Goal: Information Seeking & Learning: Check status

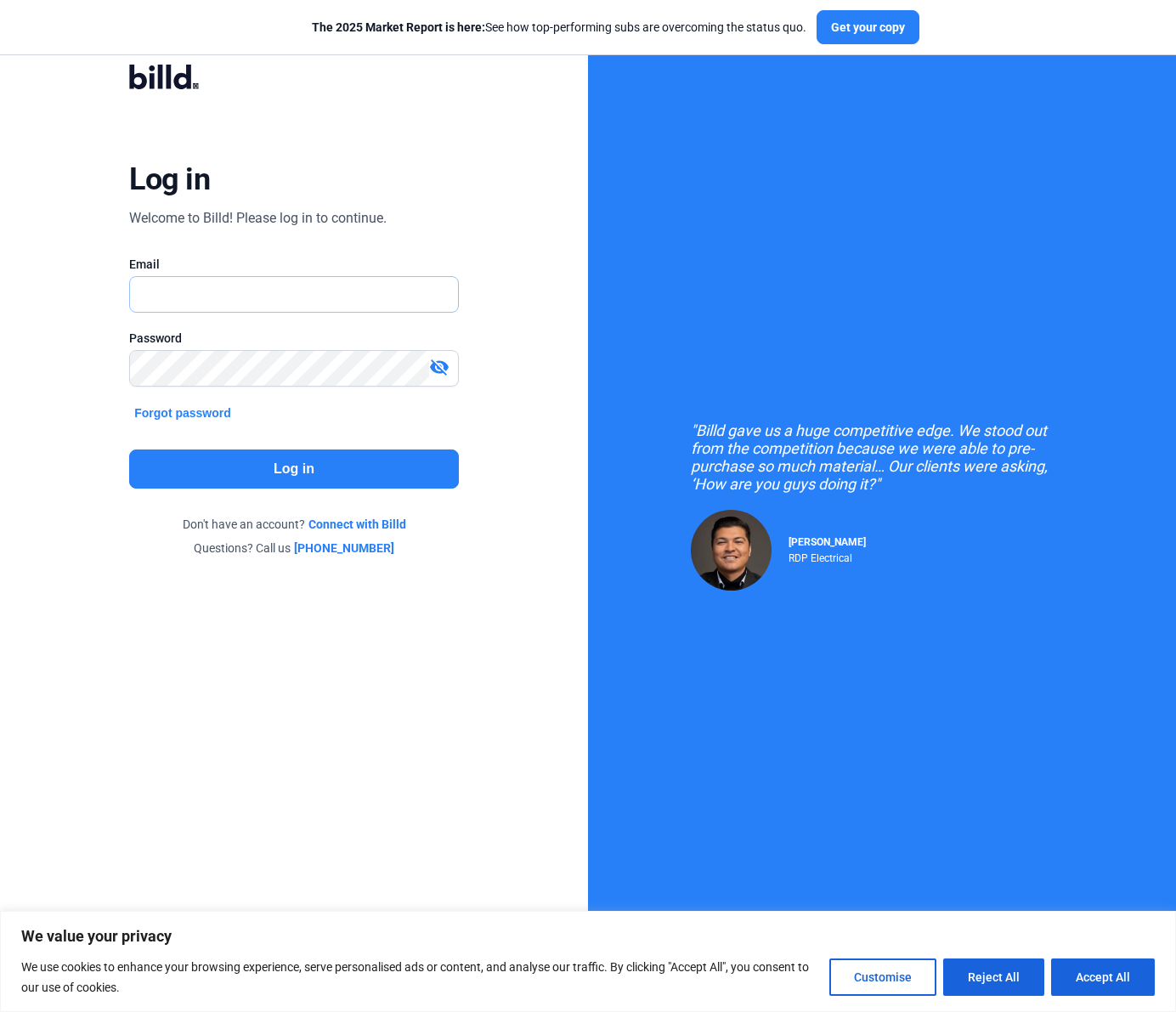
click at [304, 292] on input "text" at bounding box center [284, 294] width 309 height 35
type input "[EMAIL_ADDRESS][DOMAIN_NAME]"
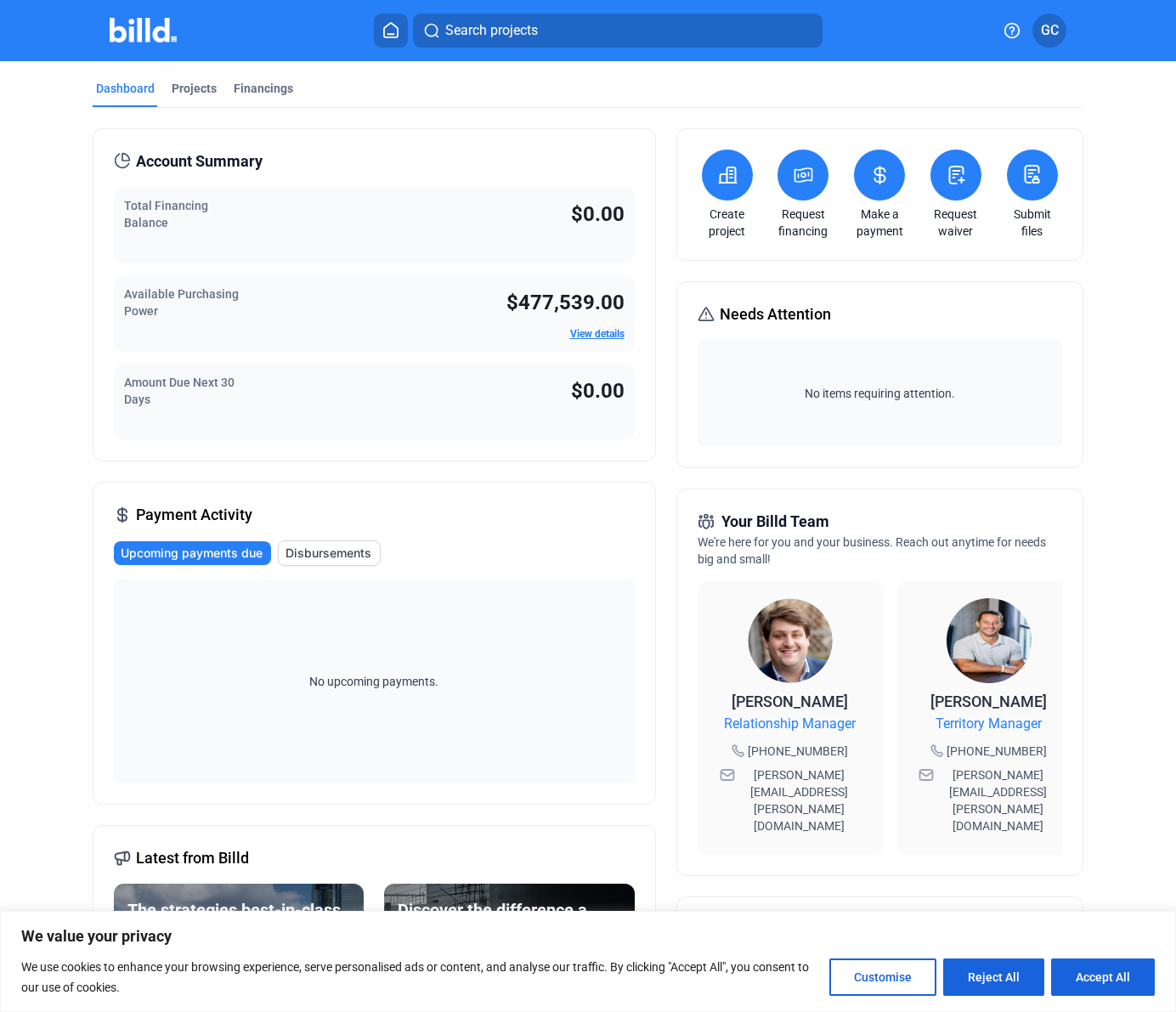
click at [1055, 29] on span "GC" at bounding box center [1049, 30] width 18 height 20
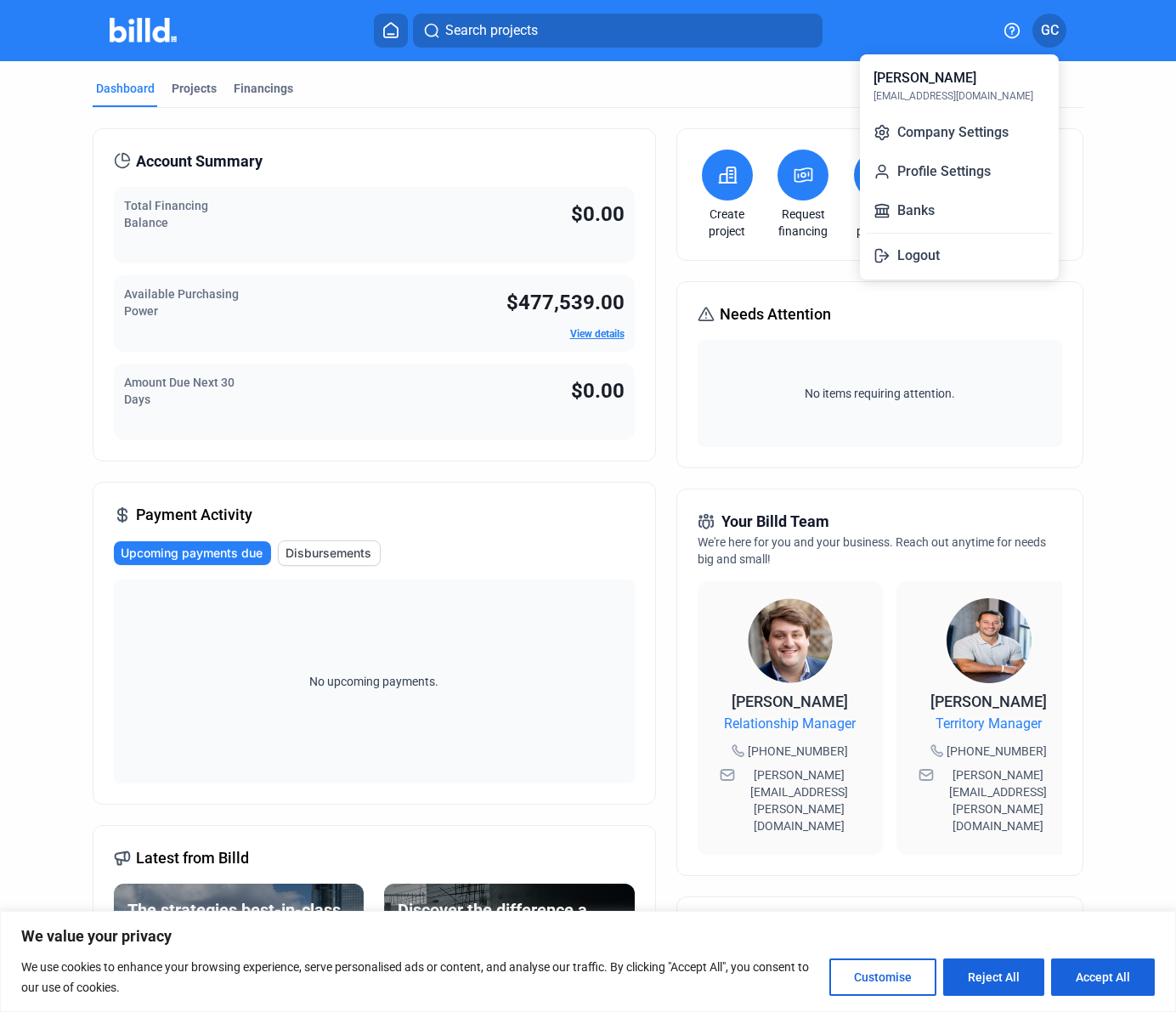
click at [744, 107] on div at bounding box center [588, 506] width 1176 height 1012
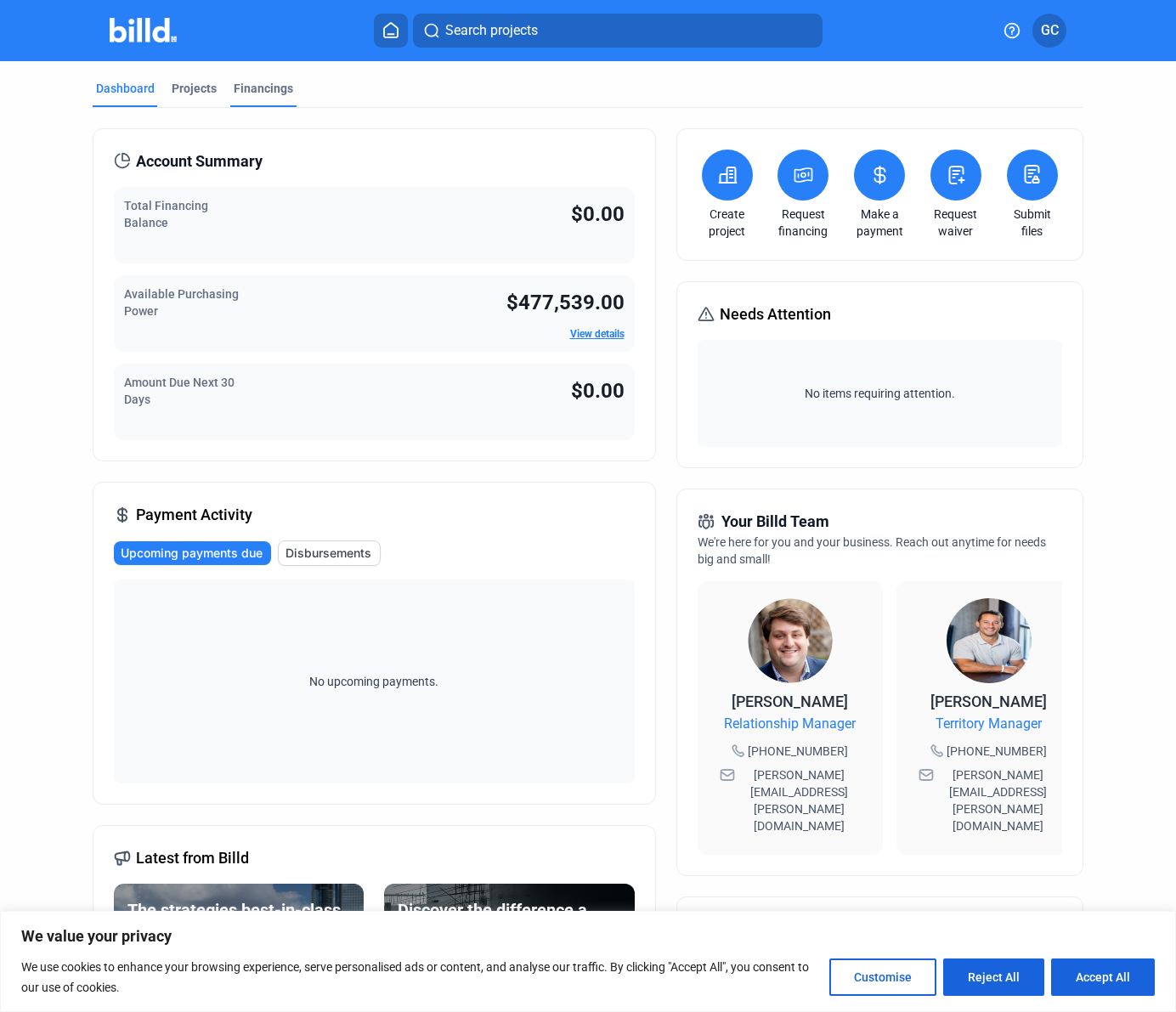
scroll to position [241, 0]
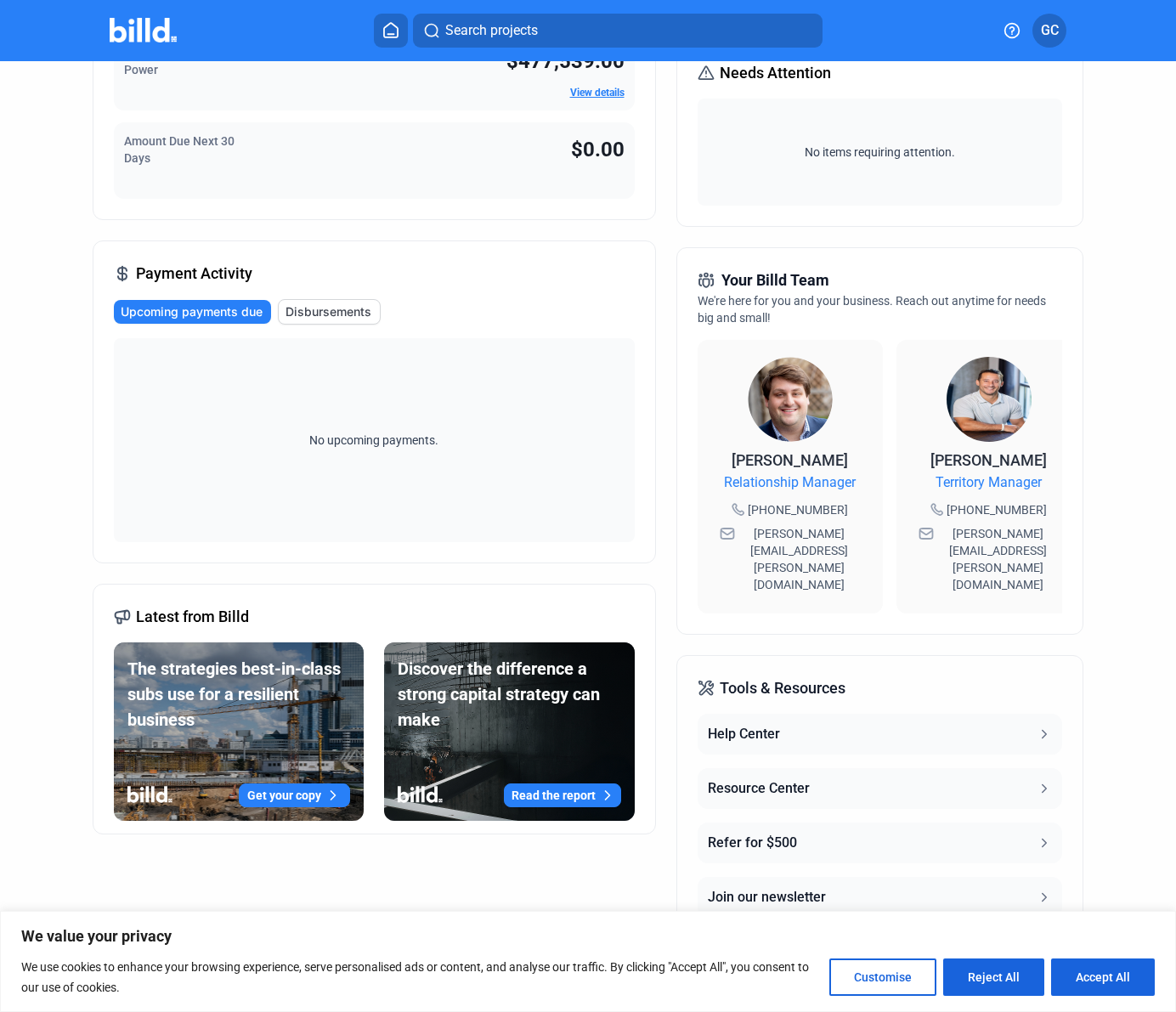
click at [1120, 357] on div "Dashboard Projects Financings Account Summary Total Financing Balance $0.00 Ava…" at bounding box center [588, 407] width 1176 height 1175
click at [387, 26] on icon at bounding box center [391, 30] width 17 height 16
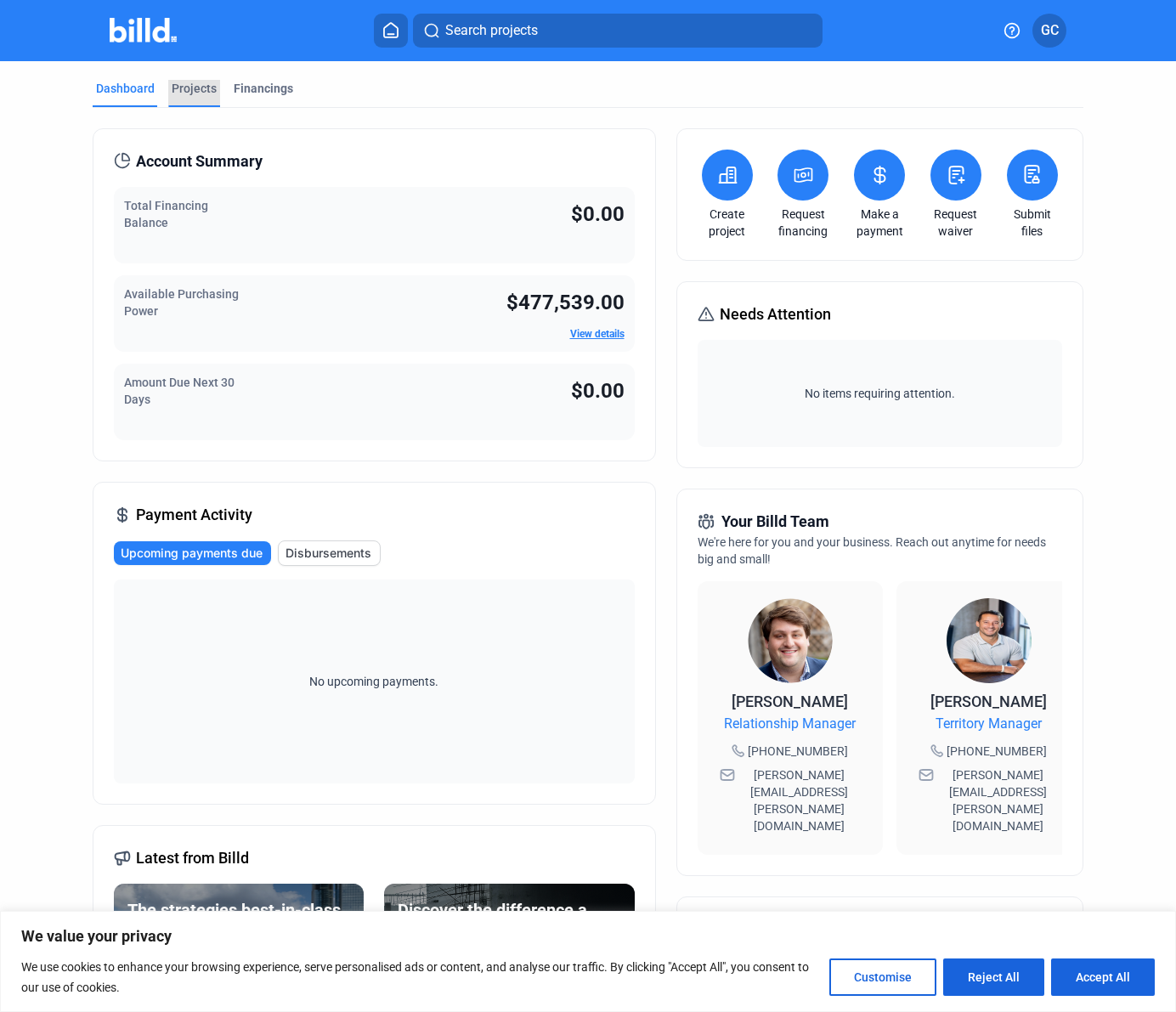
click at [187, 87] on div "Projects" at bounding box center [194, 88] width 45 height 17
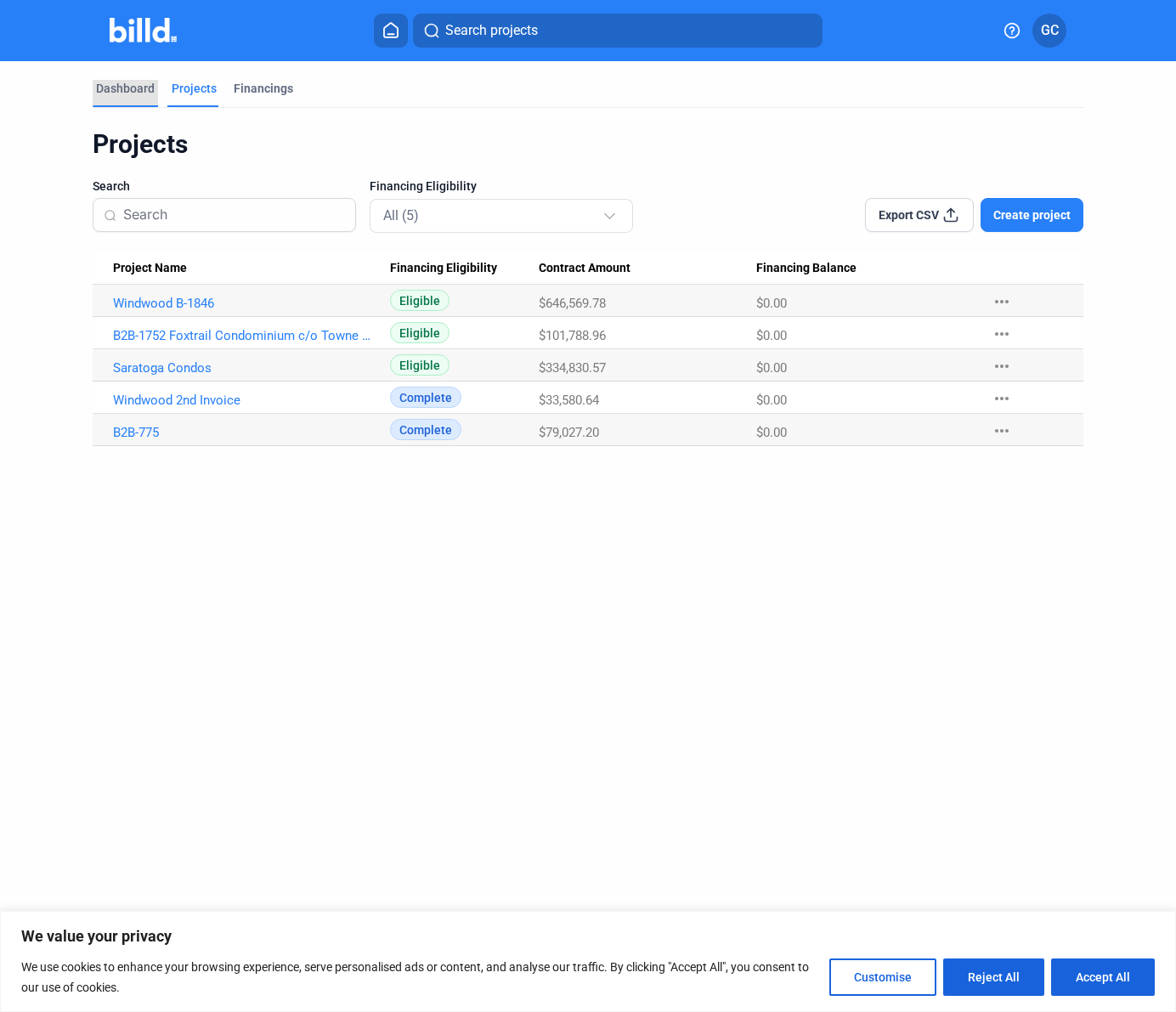
click at [138, 93] on div "Dashboard" at bounding box center [125, 88] width 59 height 17
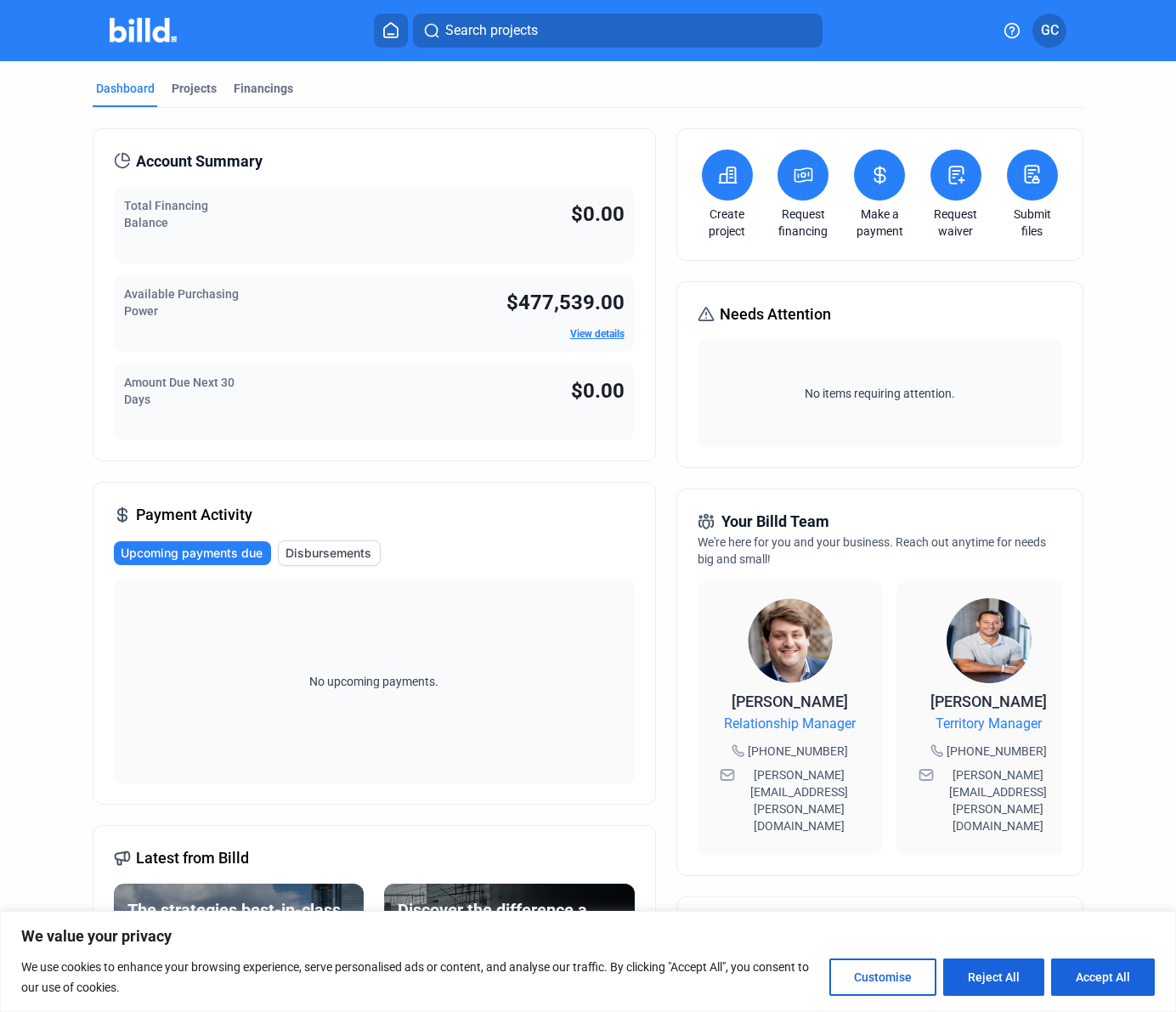
click at [1046, 37] on span "GC" at bounding box center [1049, 30] width 18 height 20
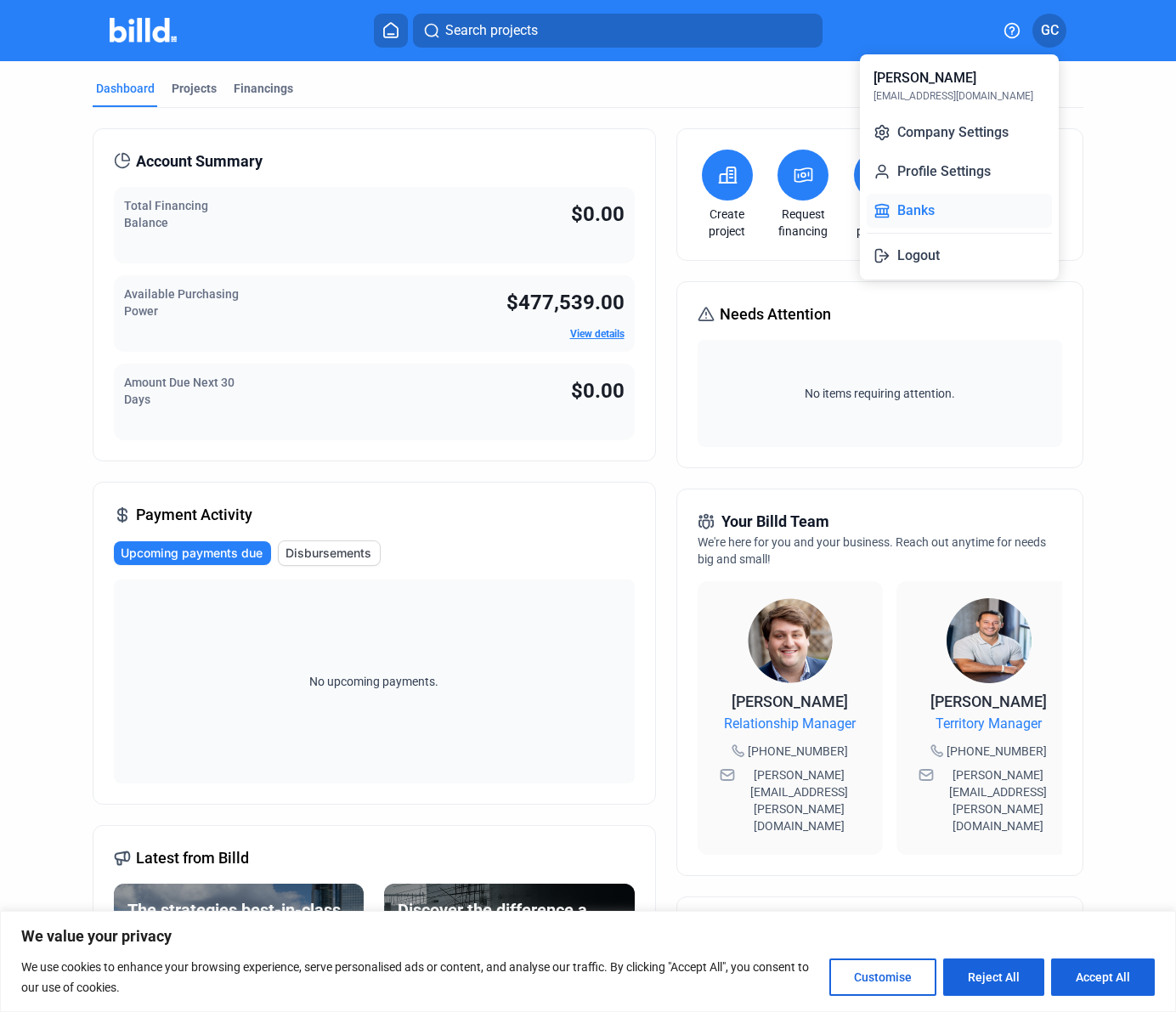
click at [884, 208] on icon at bounding box center [881, 210] width 12 height 12
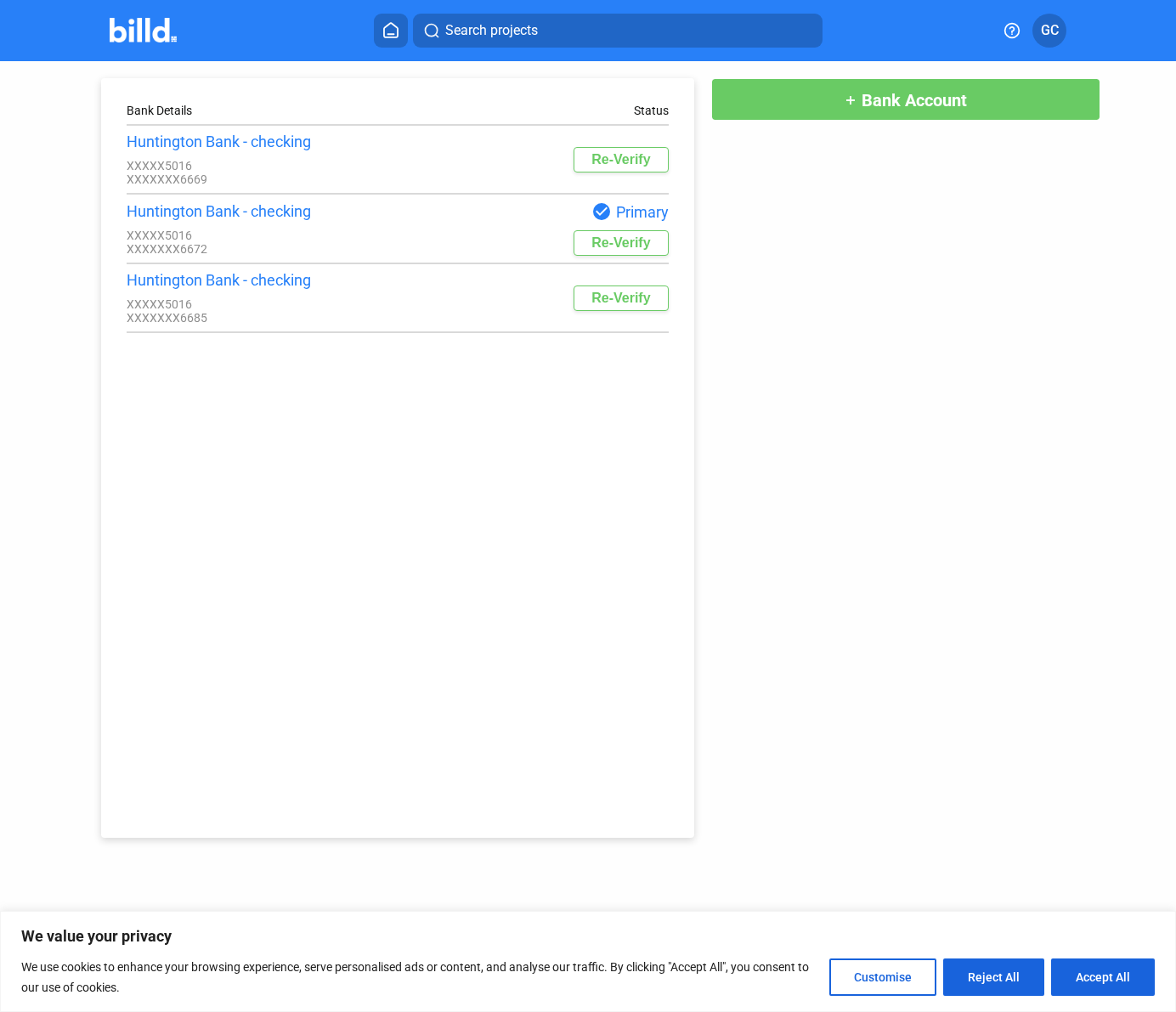
click at [1120, 984] on button "Accept All" at bounding box center [1103, 977] width 104 height 37
checkbox input "true"
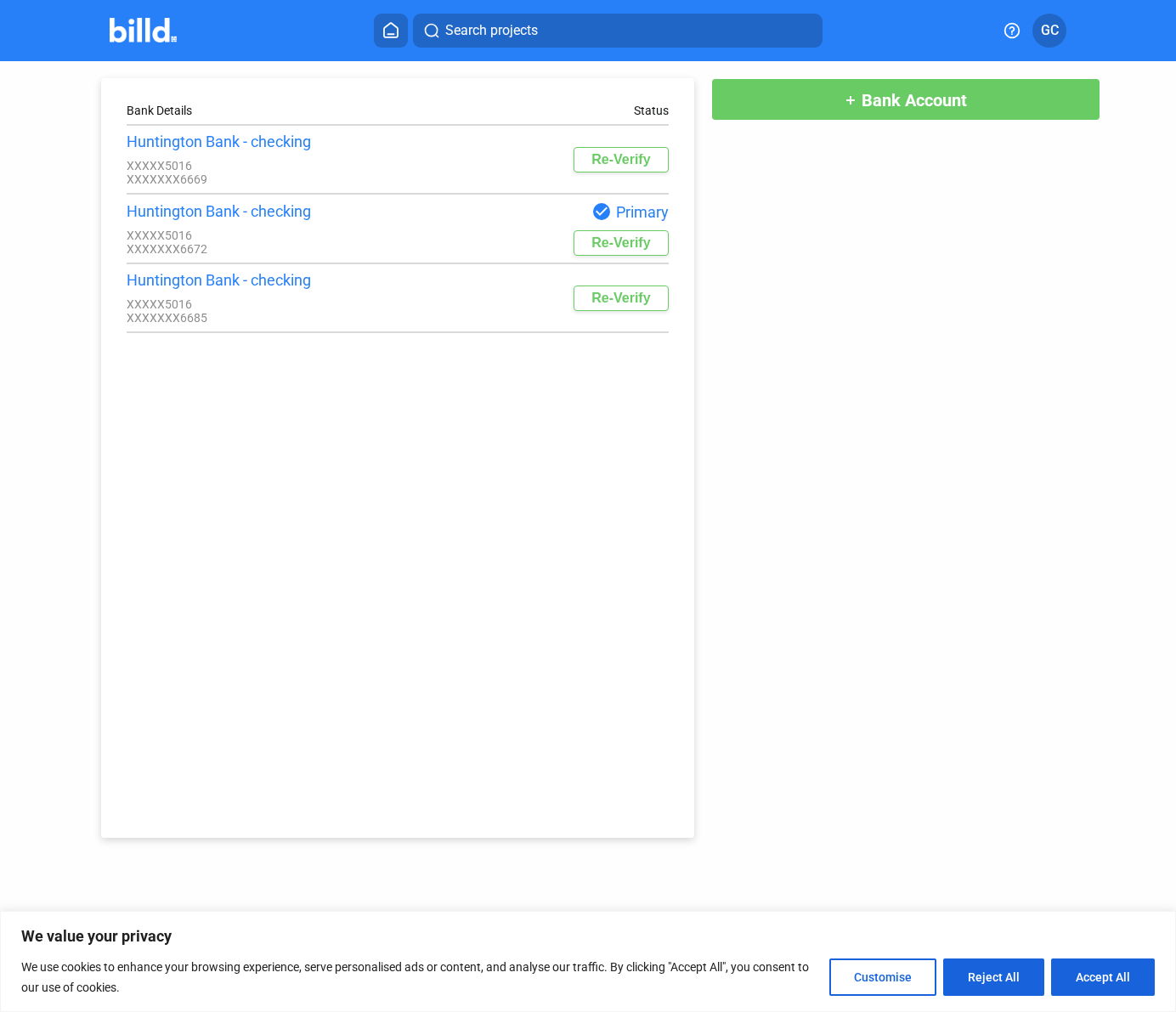
checkbox input "true"
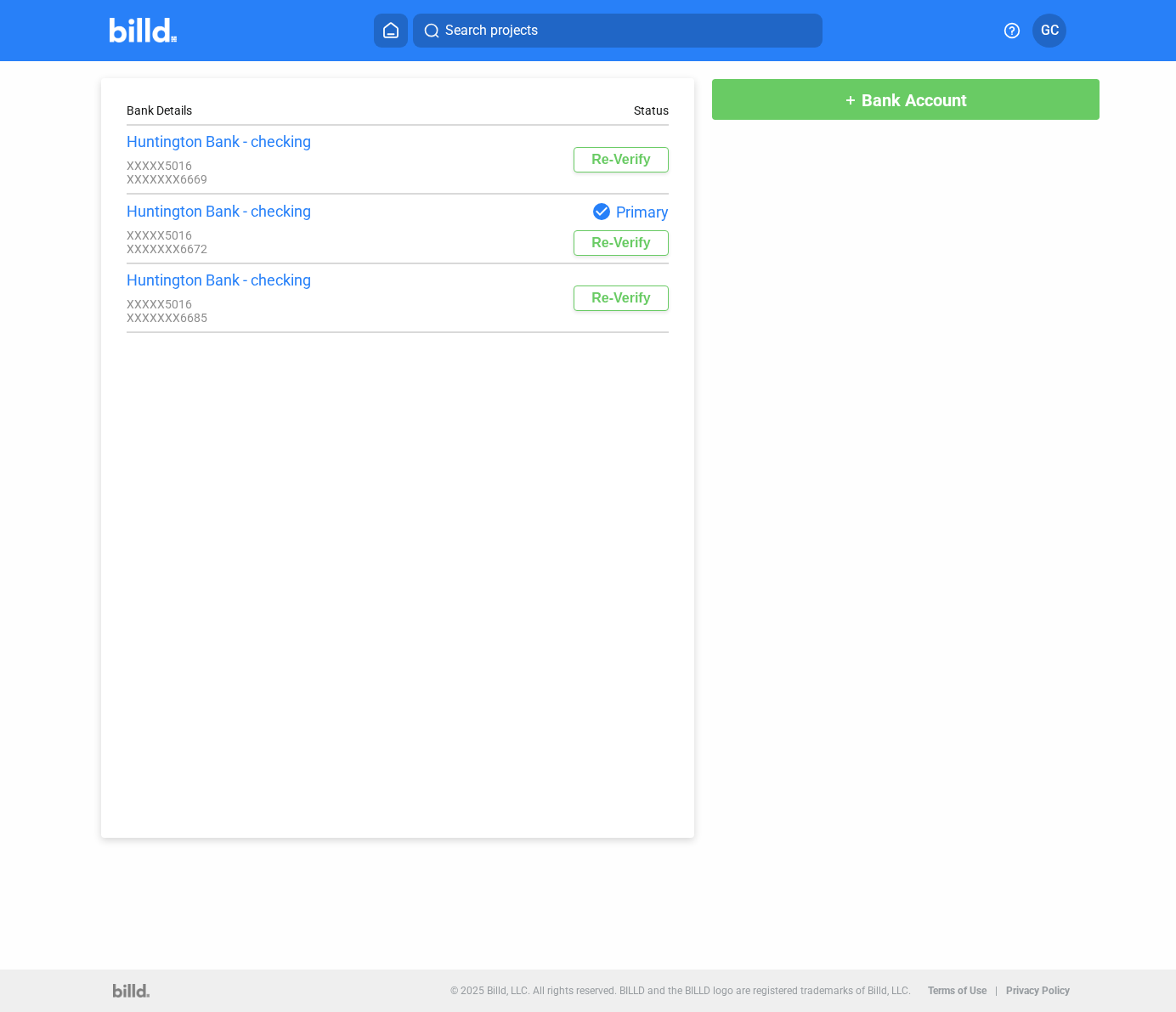
click at [1039, 26] on button "GC" at bounding box center [1048, 30] width 34 height 34
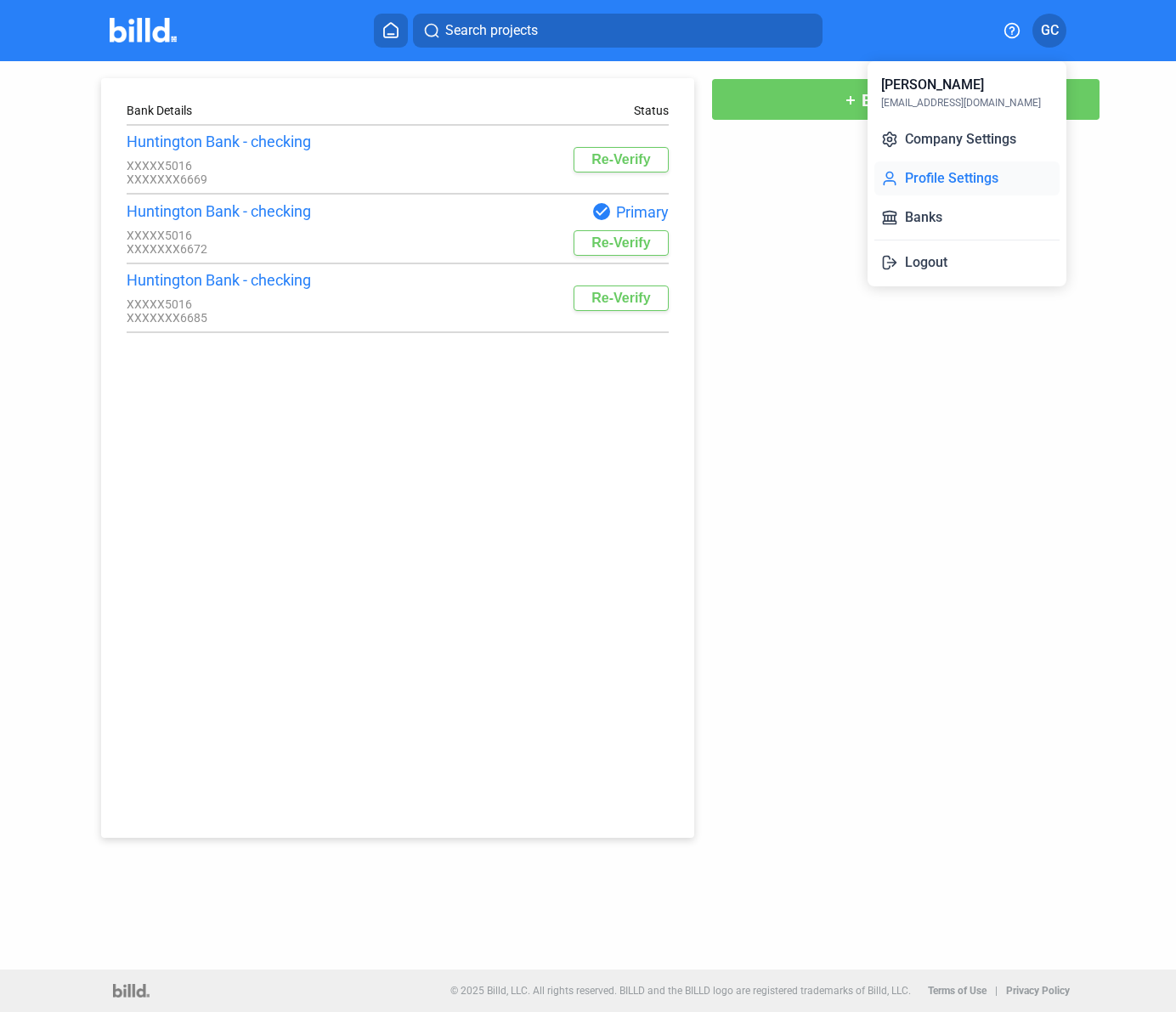
click at [953, 180] on button "Profile Settings" at bounding box center [967, 178] width 185 height 34
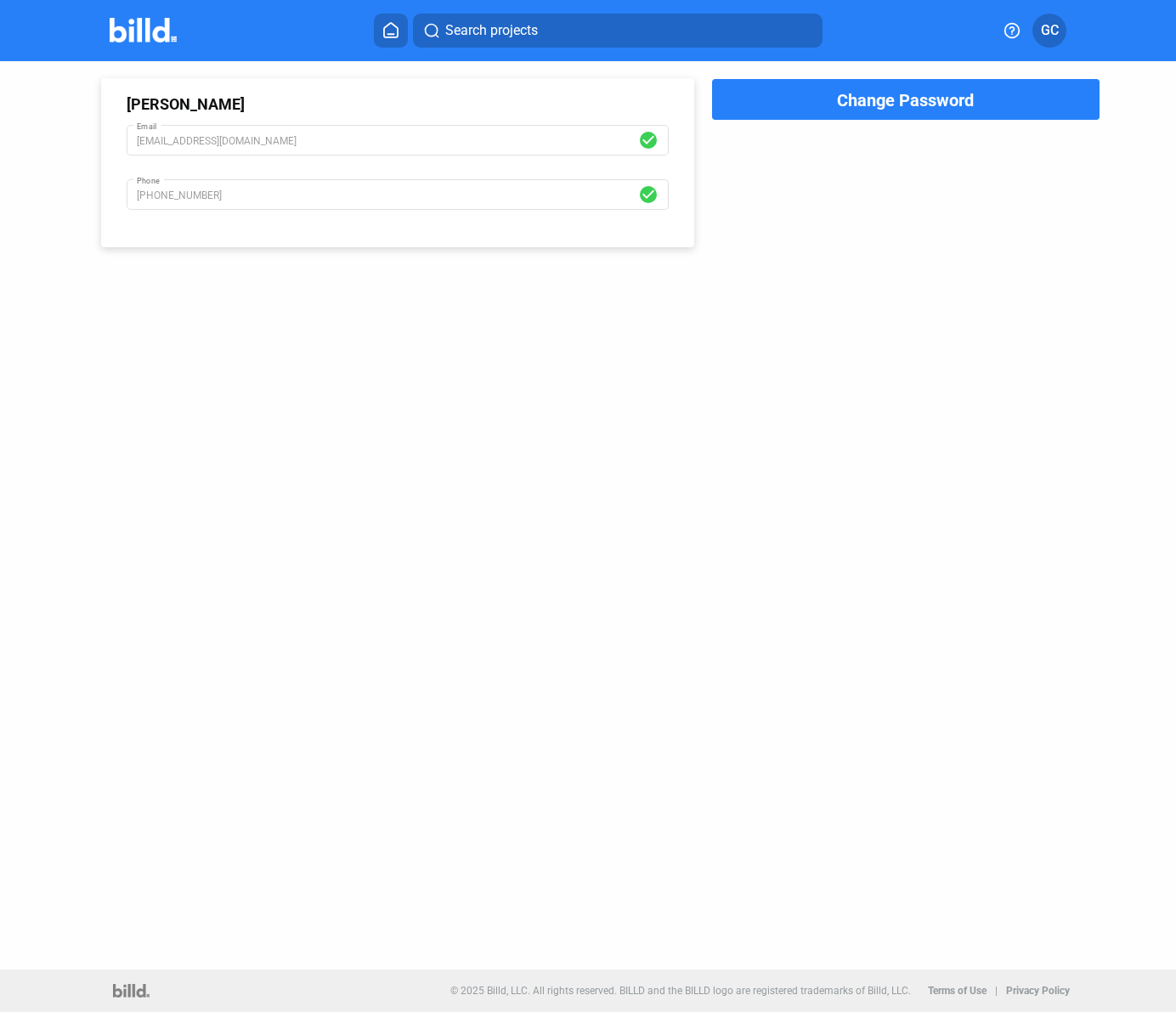
click at [152, 19] on img at bounding box center [143, 31] width 67 height 25
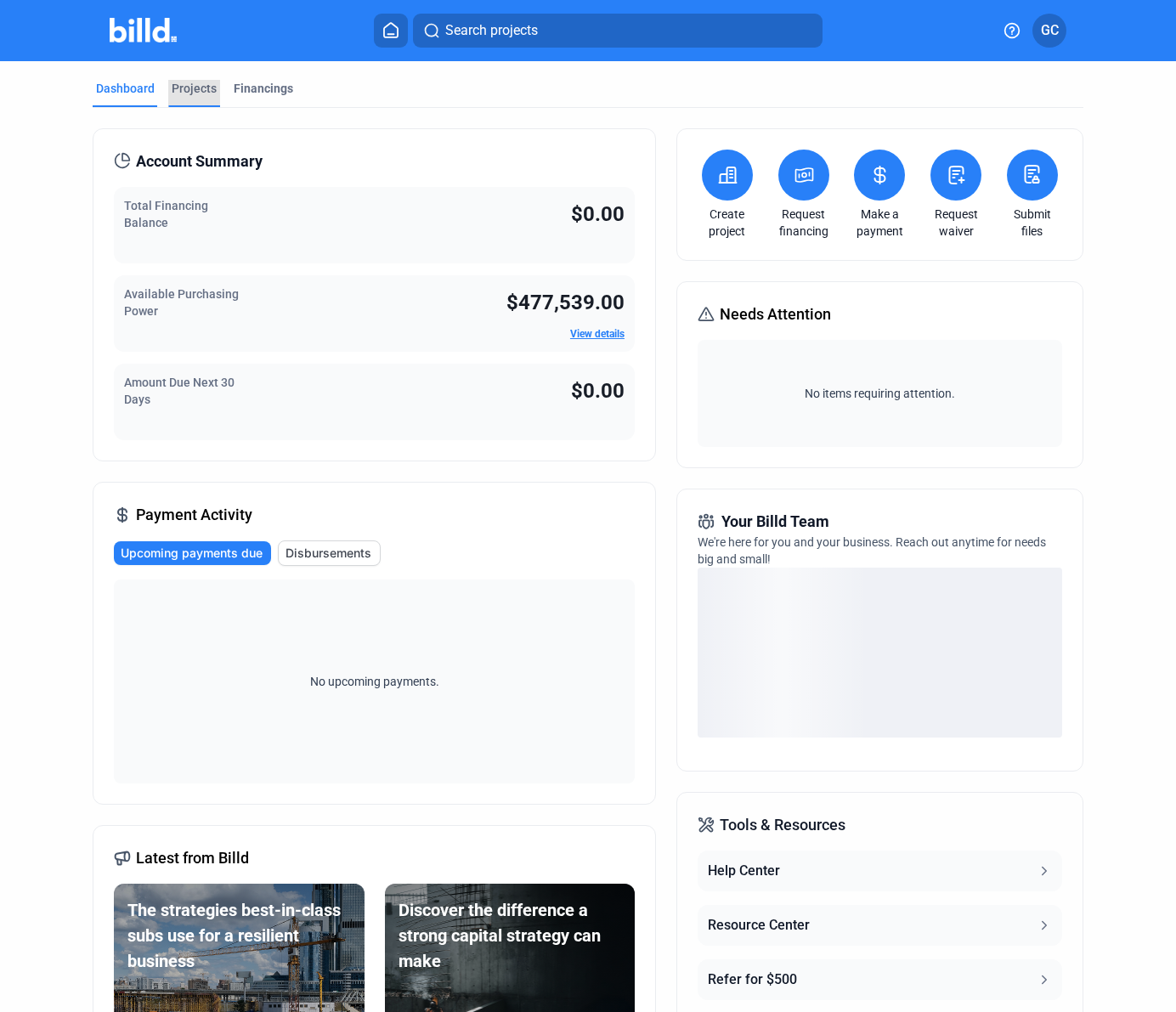
click at [192, 89] on div "Projects" at bounding box center [194, 88] width 45 height 17
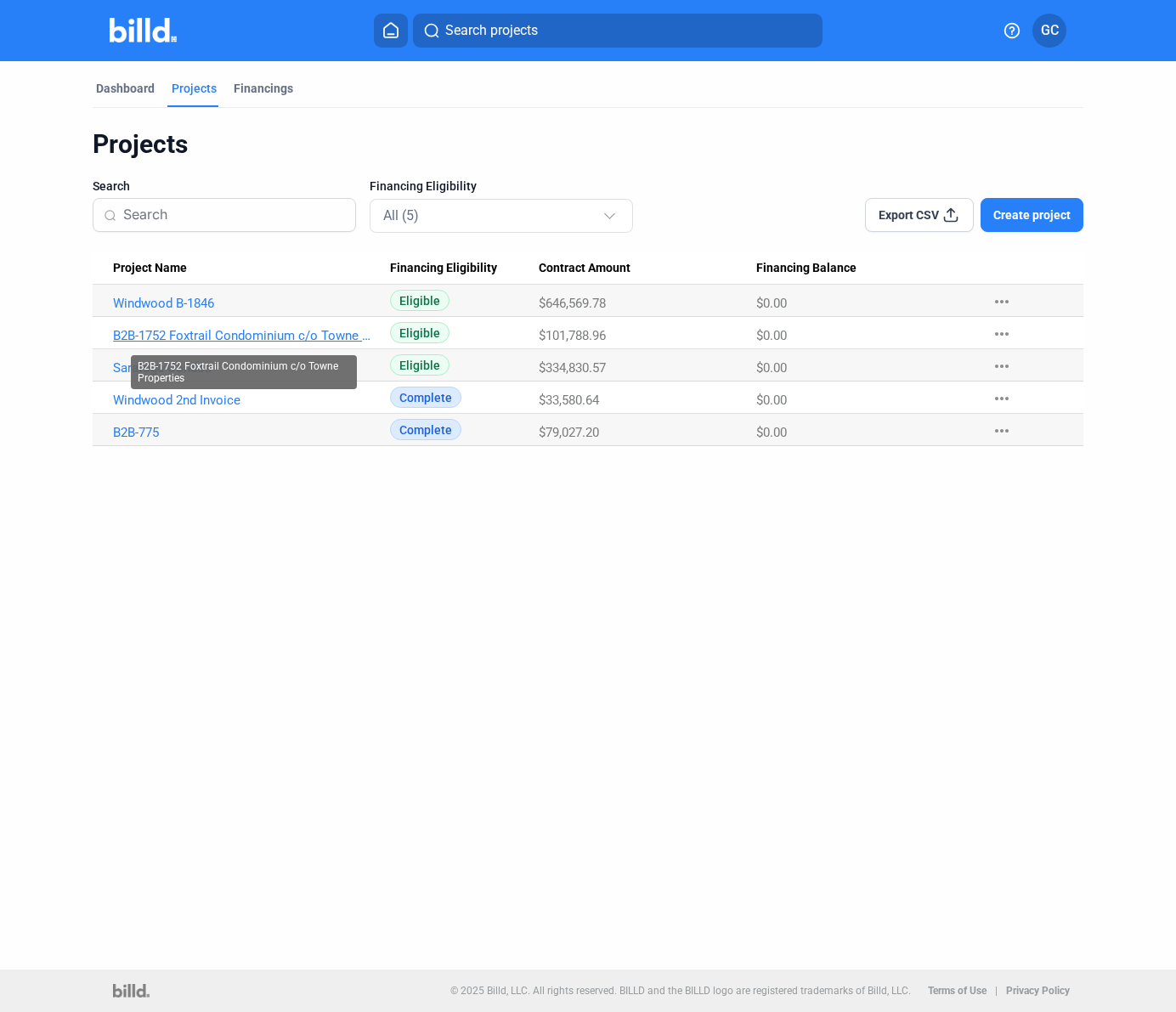
click at [294, 332] on link "B2B-1752 Foxtrail Condominium c/o Towne Properties" at bounding box center [244, 335] width 262 height 15
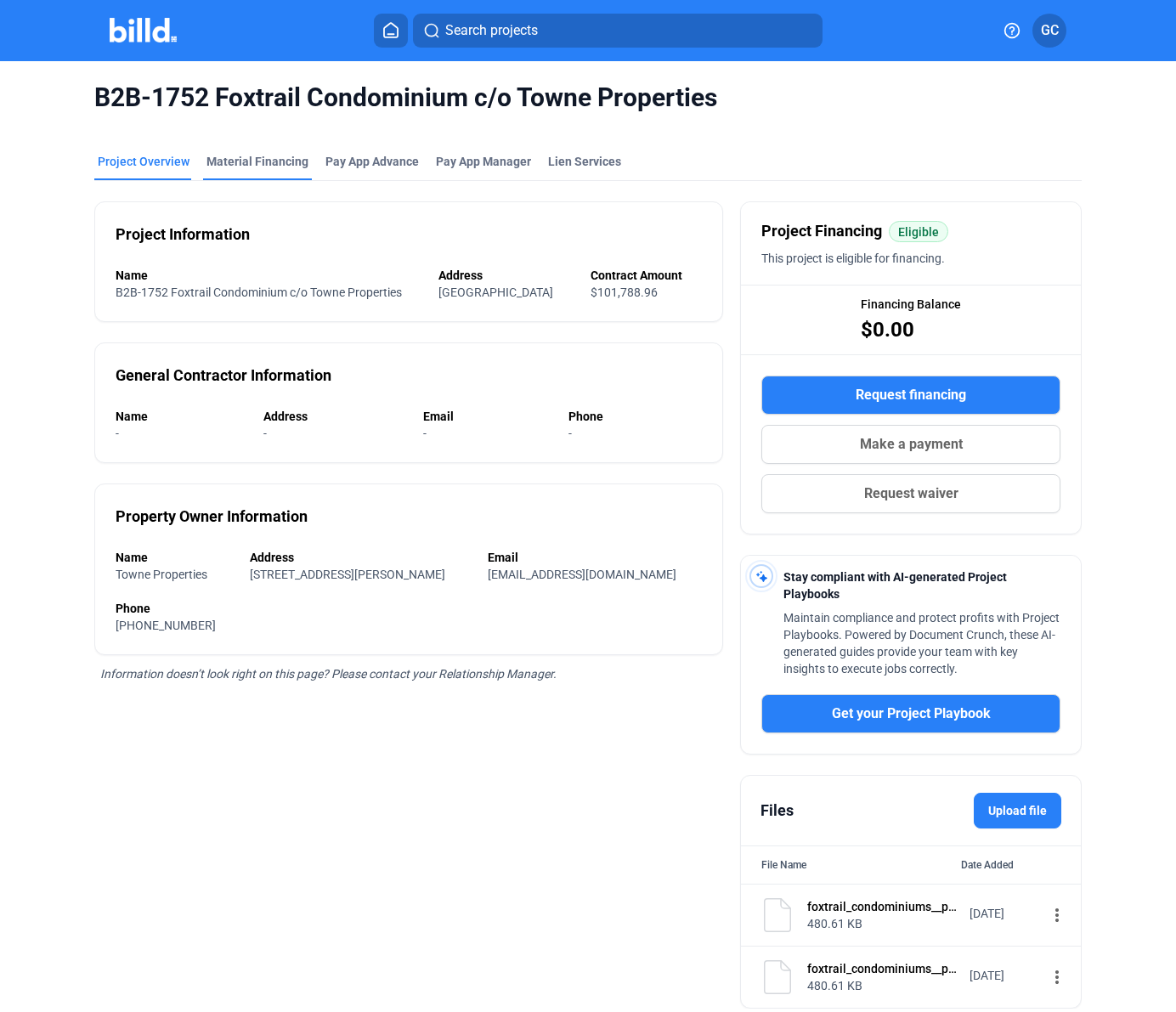
click at [260, 160] on div "Material Financing" at bounding box center [257, 161] width 102 height 17
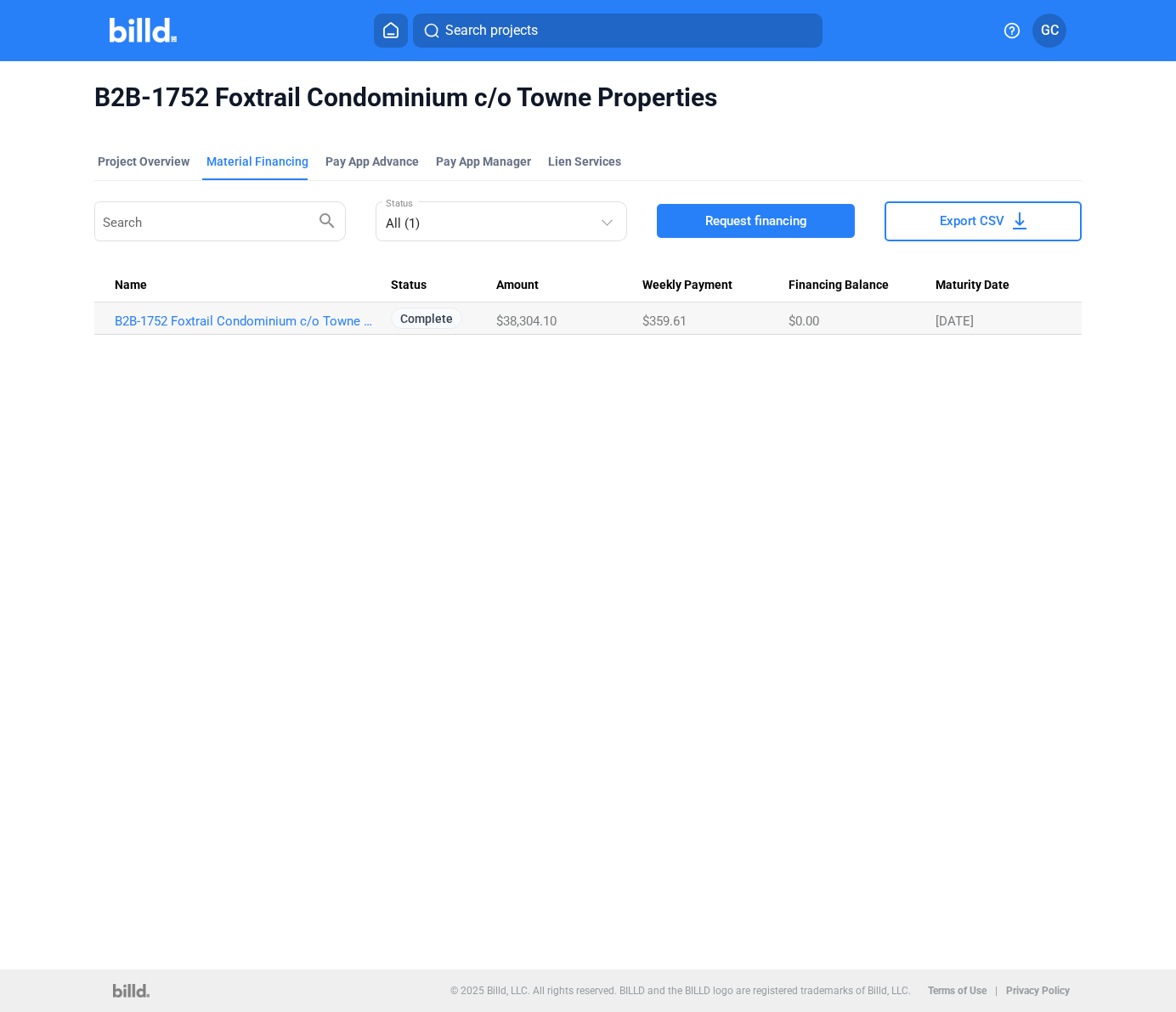
click at [1043, 224] on button "Export CSV" at bounding box center [984, 222] width 198 height 40
click at [335, 325] on link "B2B-1752 Foxtrail Condominium c/o Towne Properties_MF_2" at bounding box center [245, 321] width 262 height 15
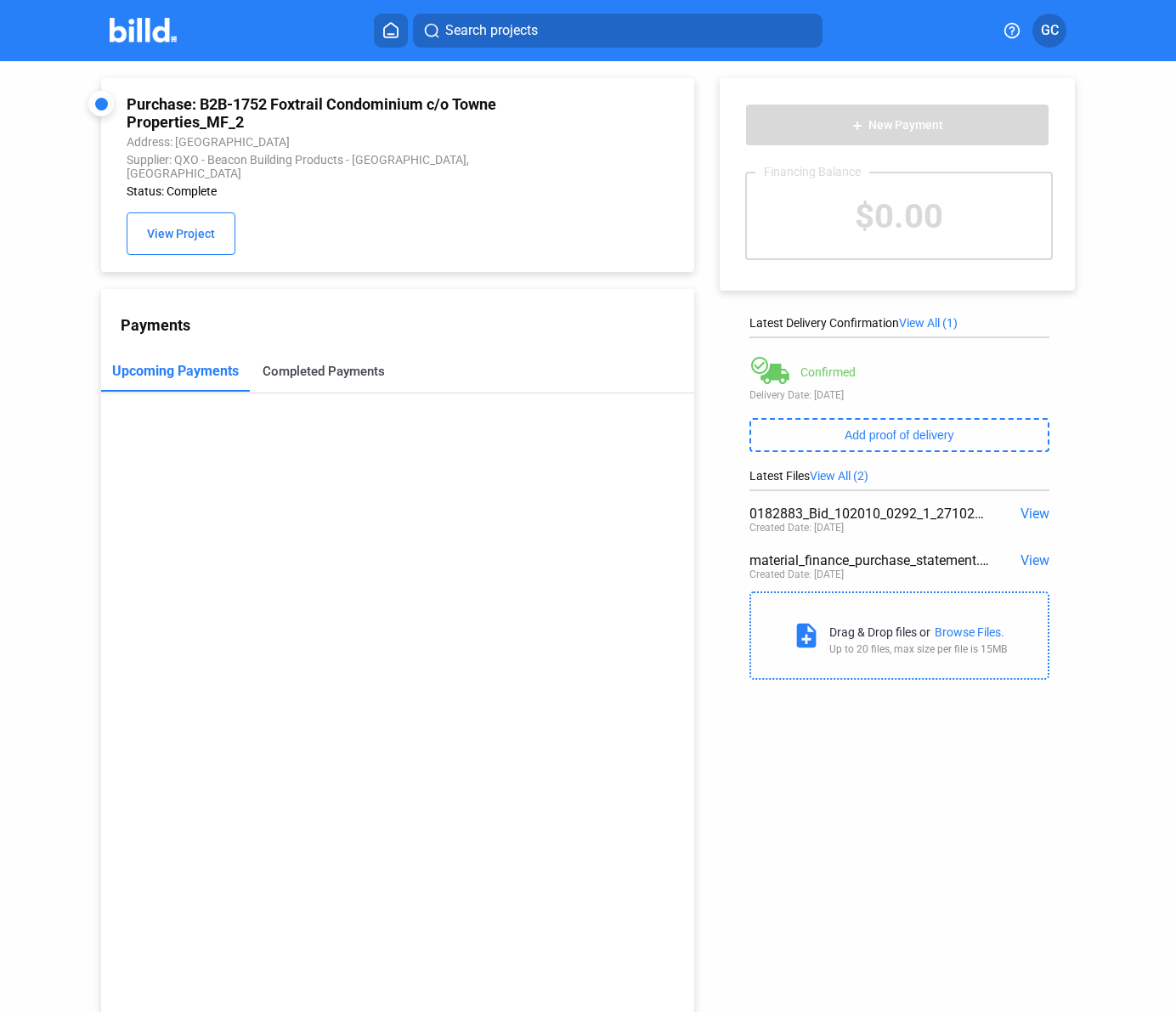
click at [350, 367] on div "Completed Payments" at bounding box center [324, 371] width 148 height 40
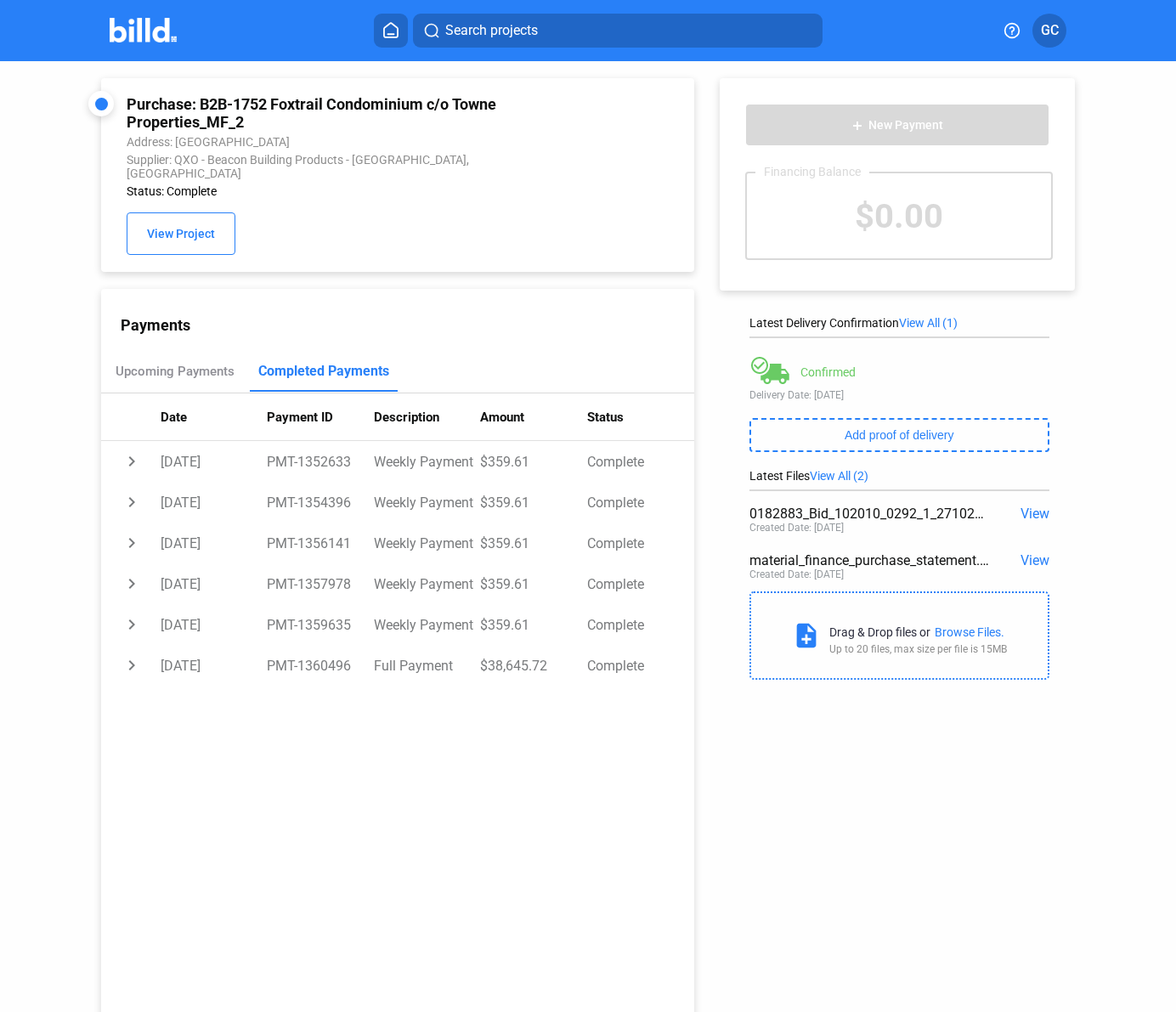
click at [1056, 29] on span "GC" at bounding box center [1049, 30] width 18 height 20
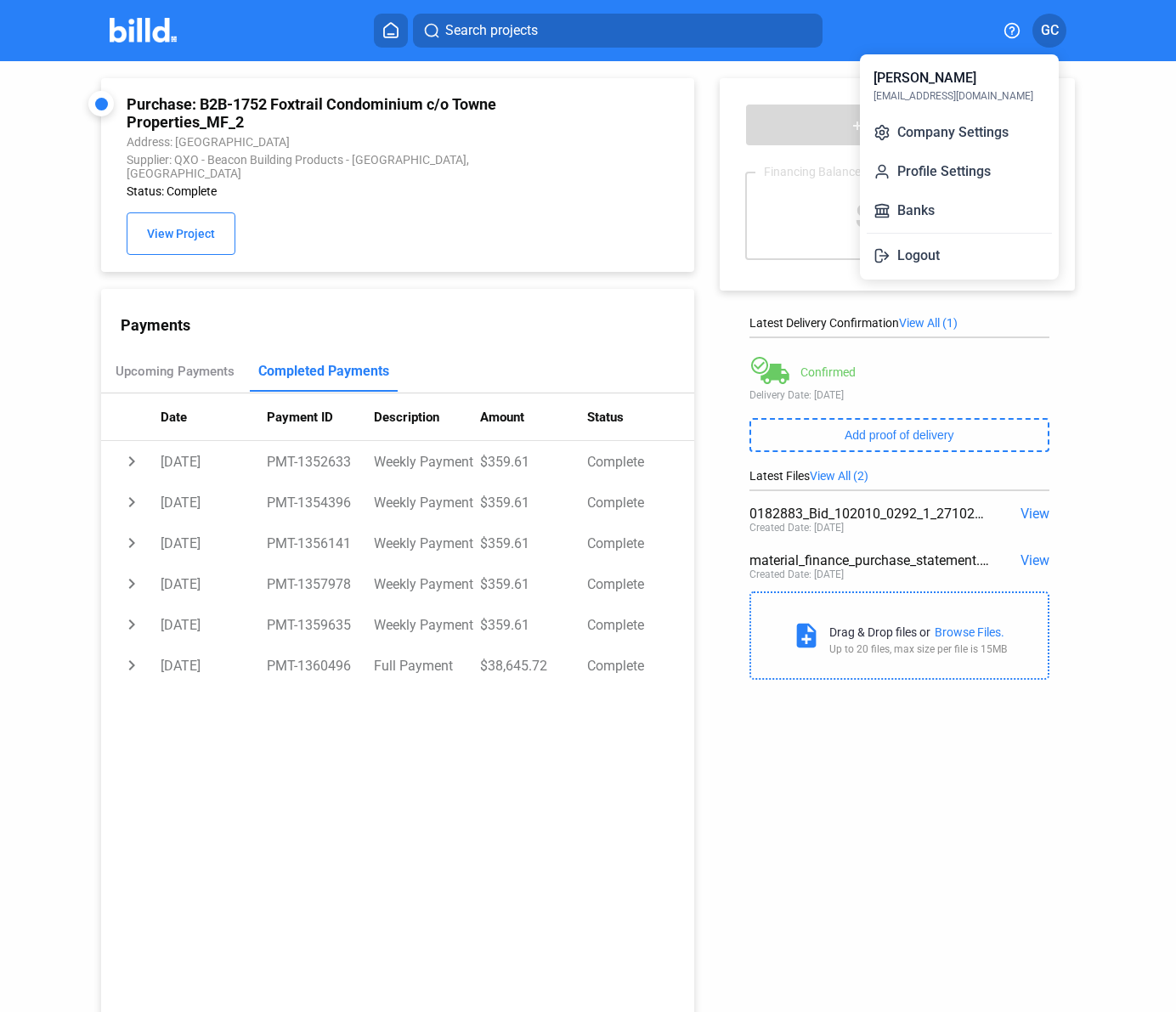
click at [140, 28] on div at bounding box center [588, 506] width 1176 height 1012
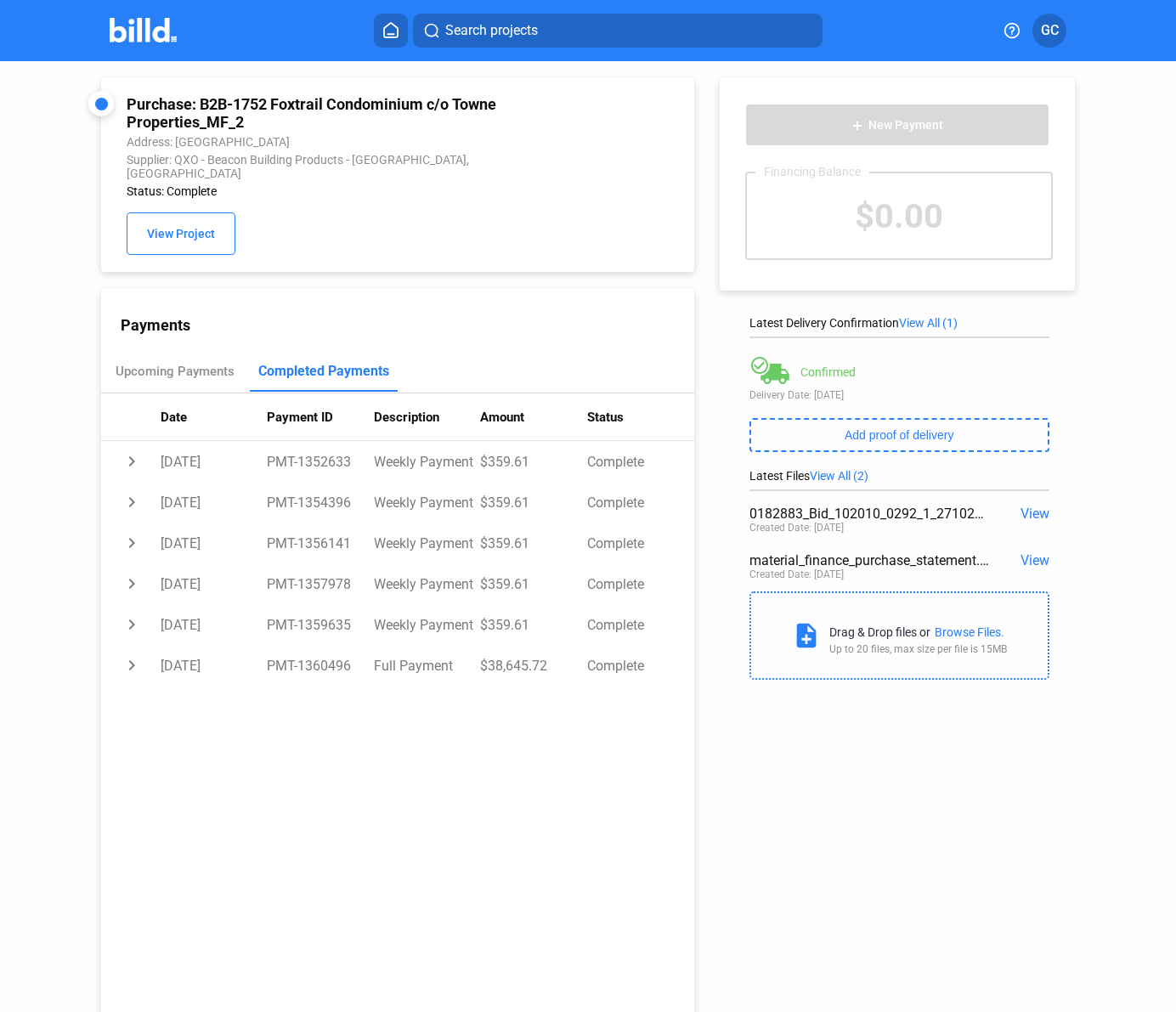
click at [159, 36] on img at bounding box center [143, 31] width 67 height 25
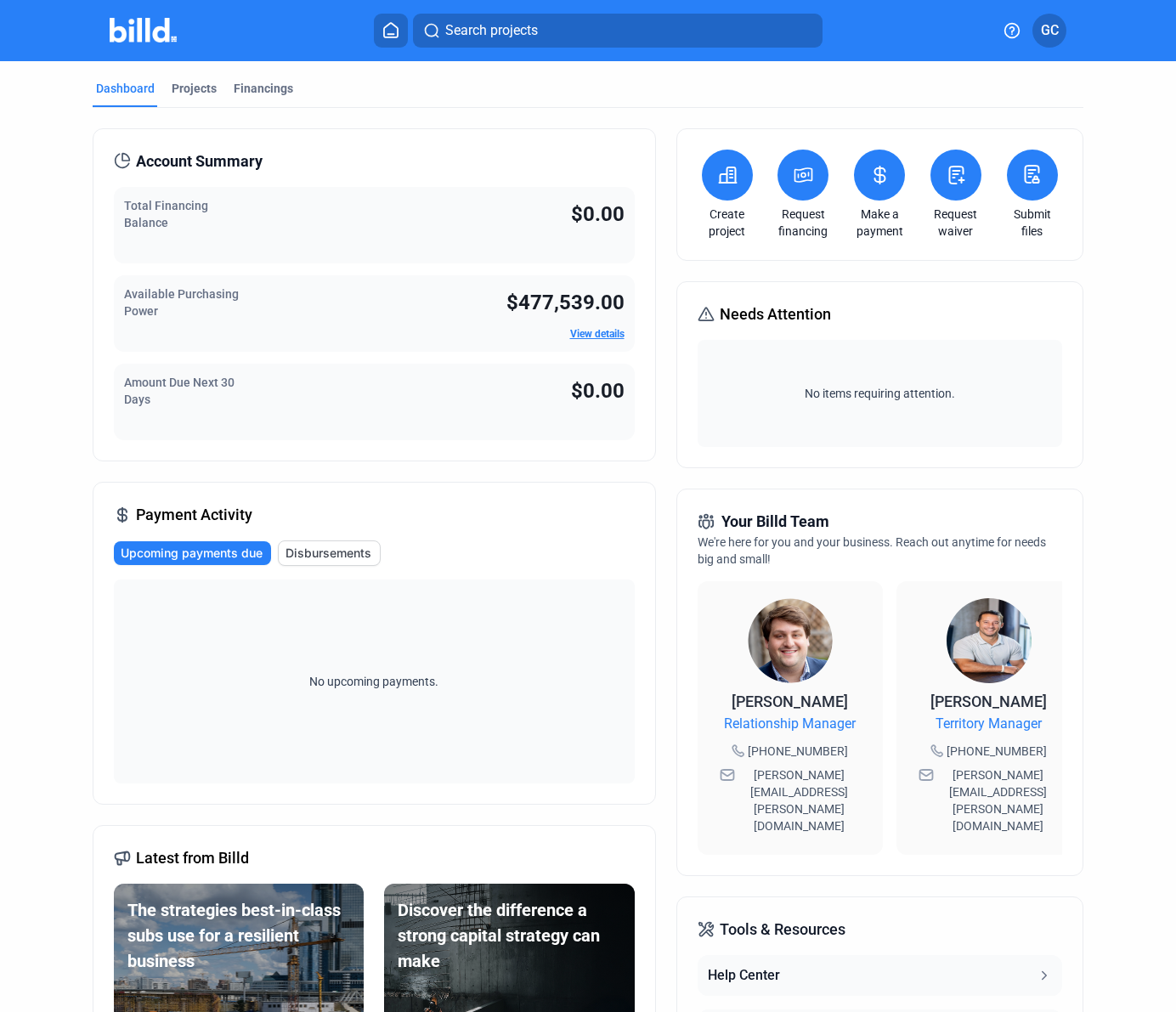
click at [348, 556] on span "Disbursements" at bounding box center [328, 554] width 86 height 17
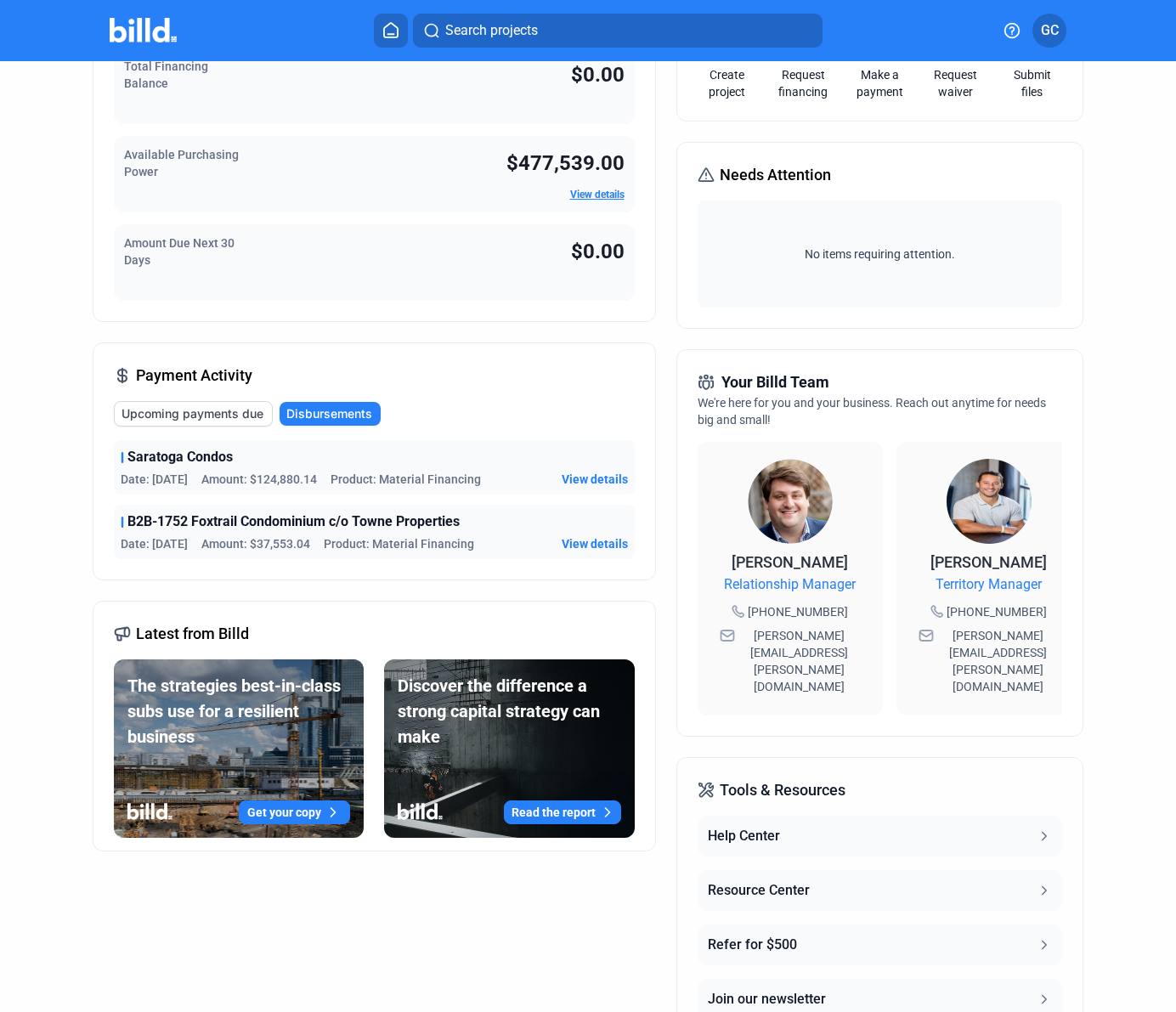
scroll to position [159, 0]
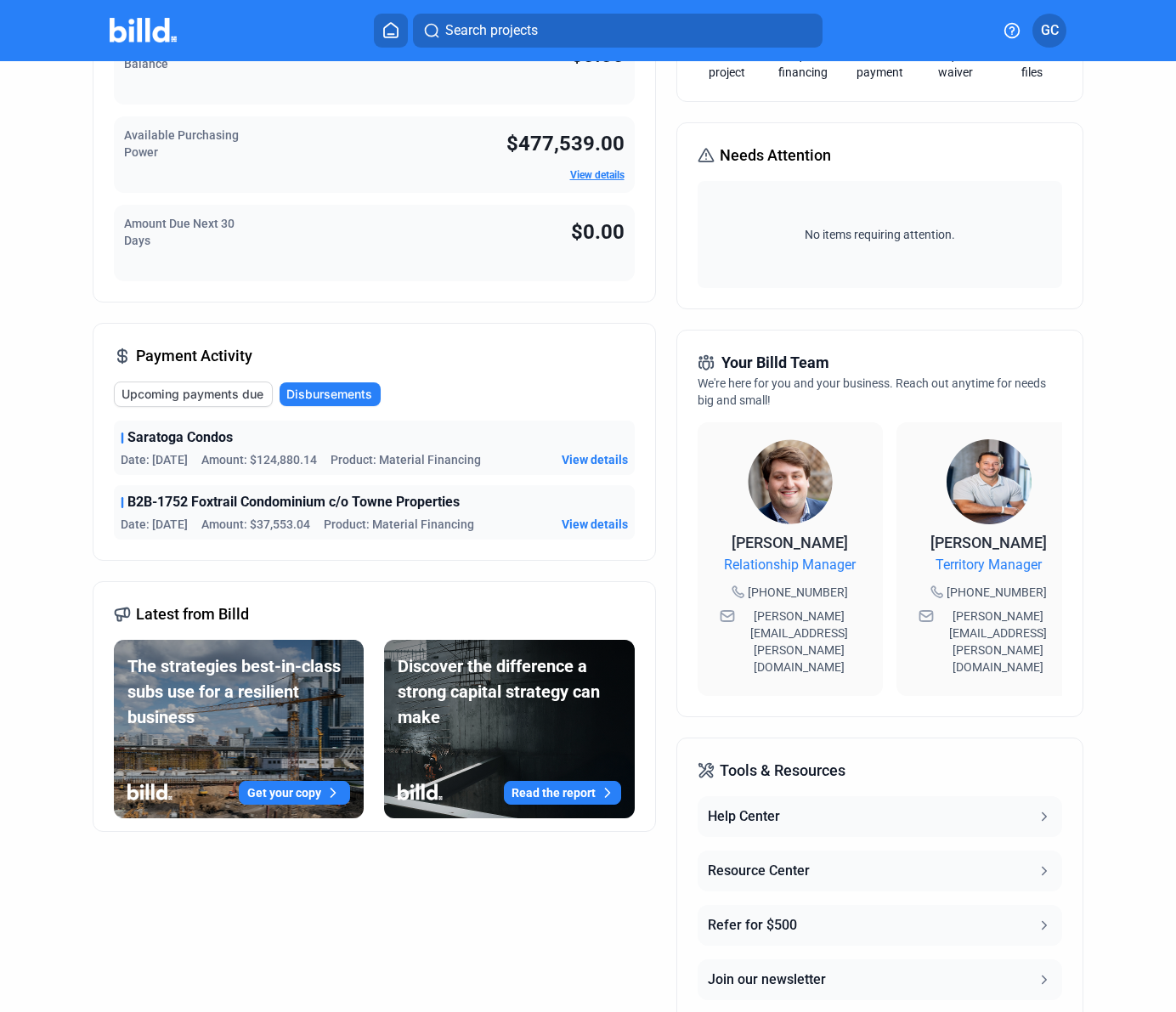
click at [599, 459] on span "View details" at bounding box center [595, 460] width 66 height 17
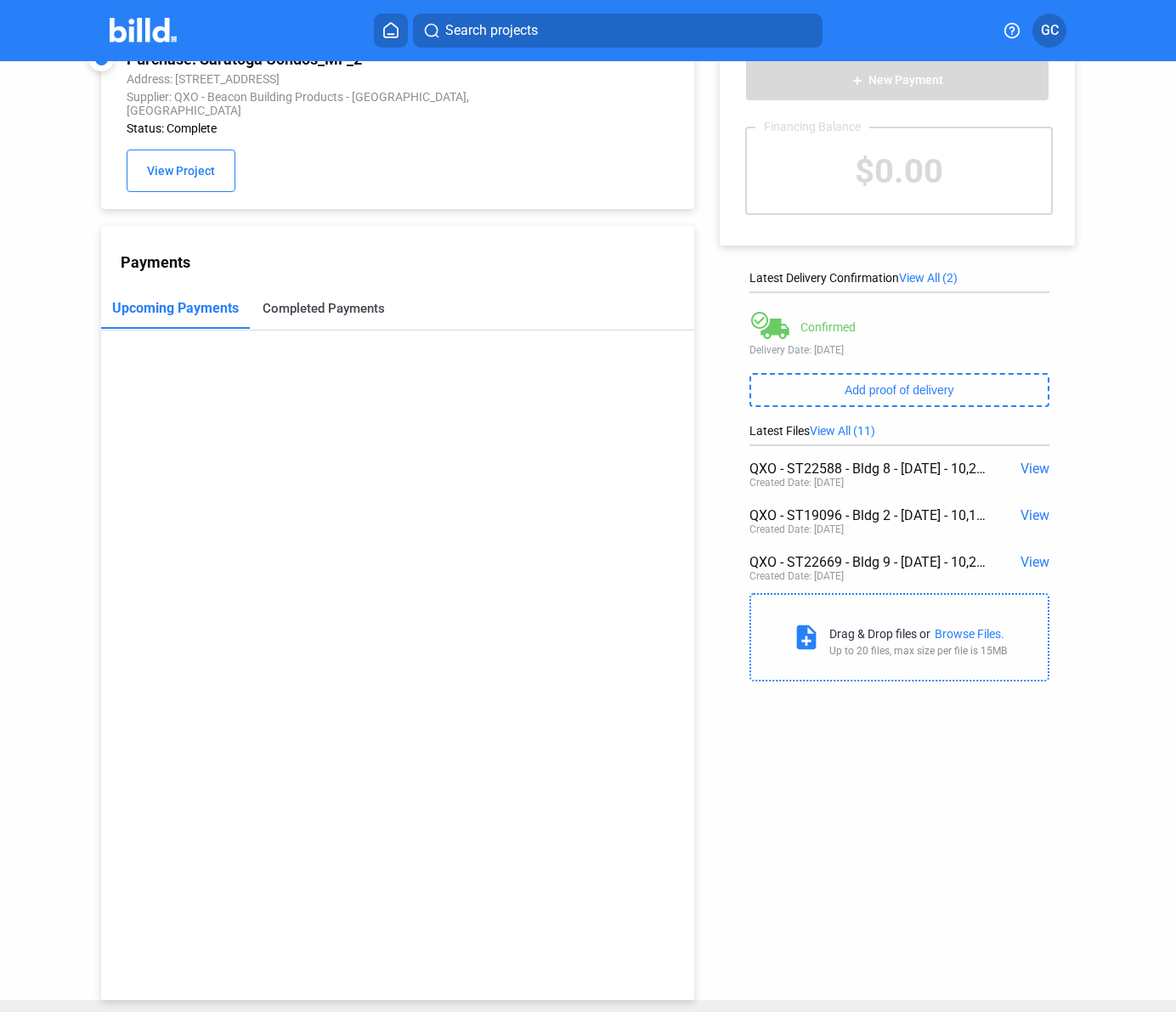
click at [370, 303] on div "Completed Payments" at bounding box center [323, 309] width 122 height 15
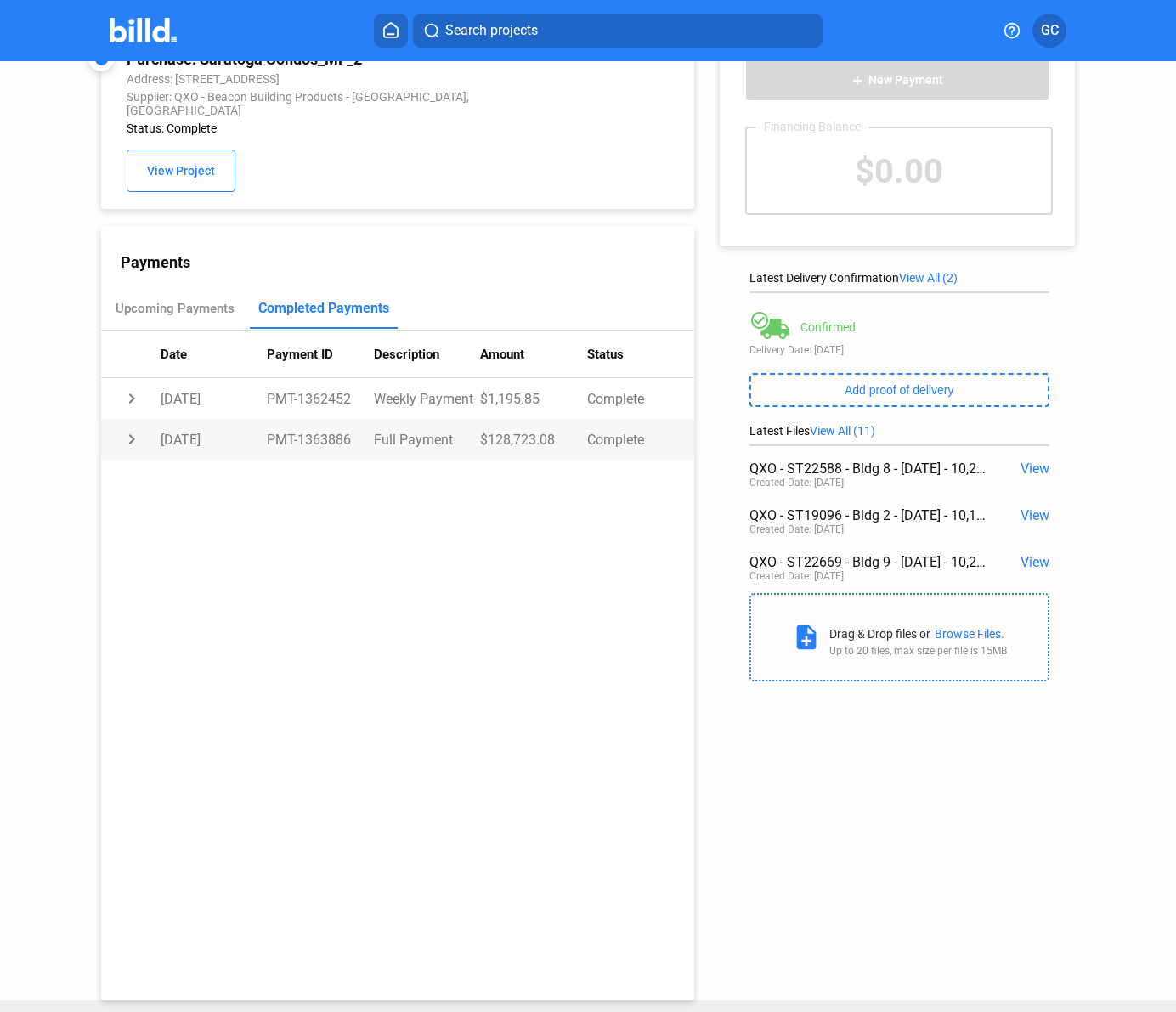
scroll to position [0, 0]
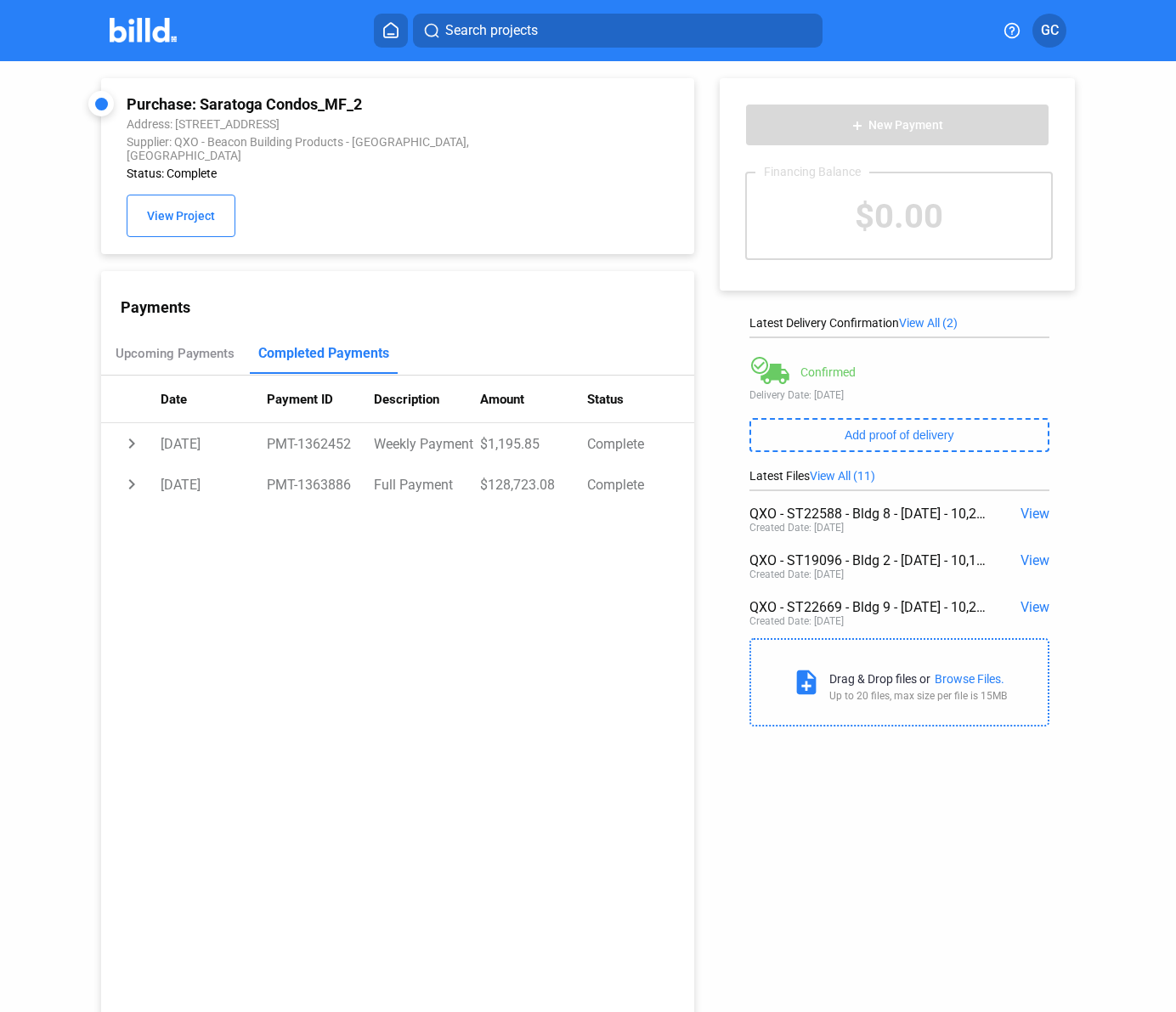
click at [147, 30] on img at bounding box center [143, 31] width 67 height 25
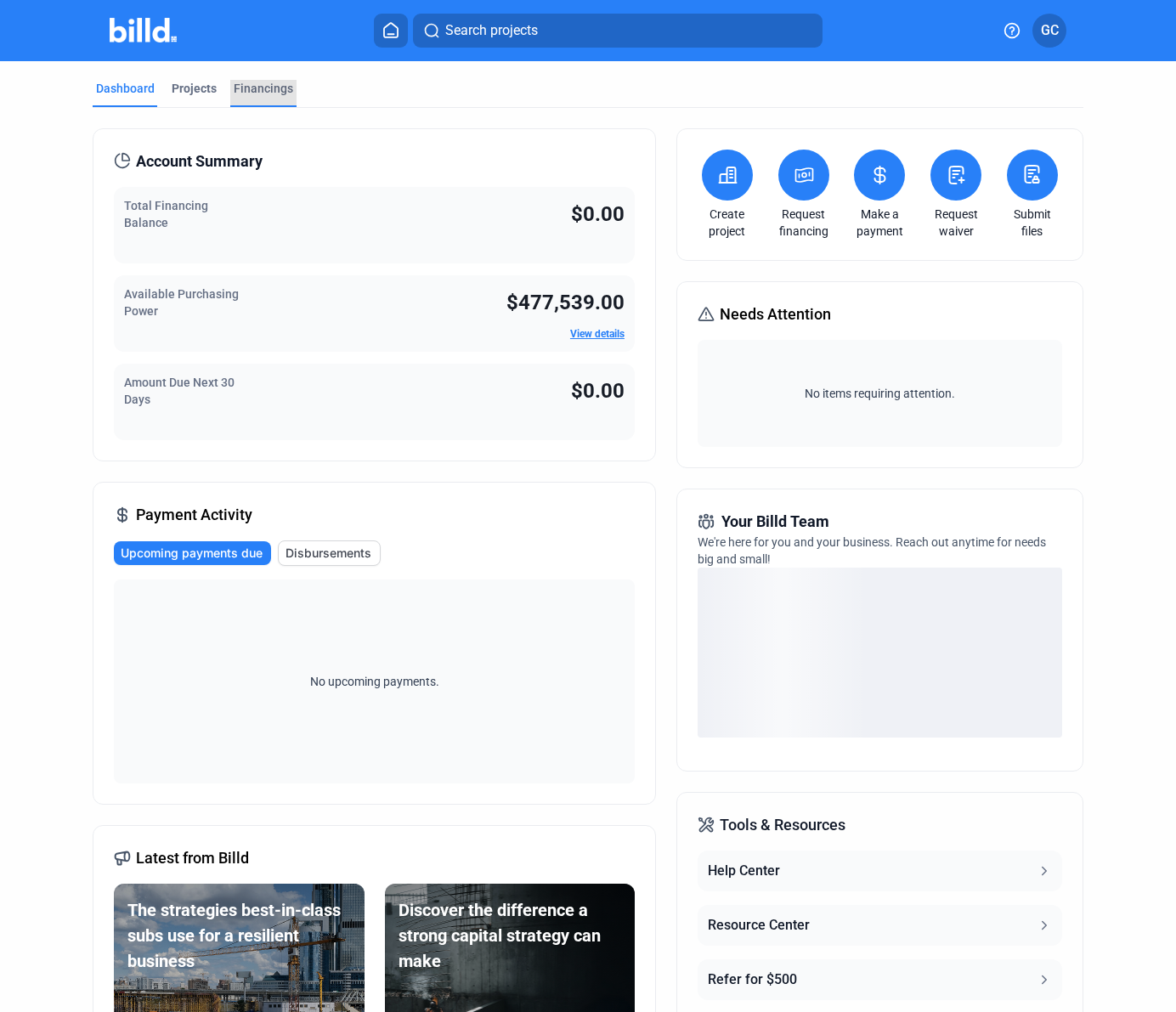
click at [268, 91] on div "Financings" at bounding box center [263, 88] width 60 height 17
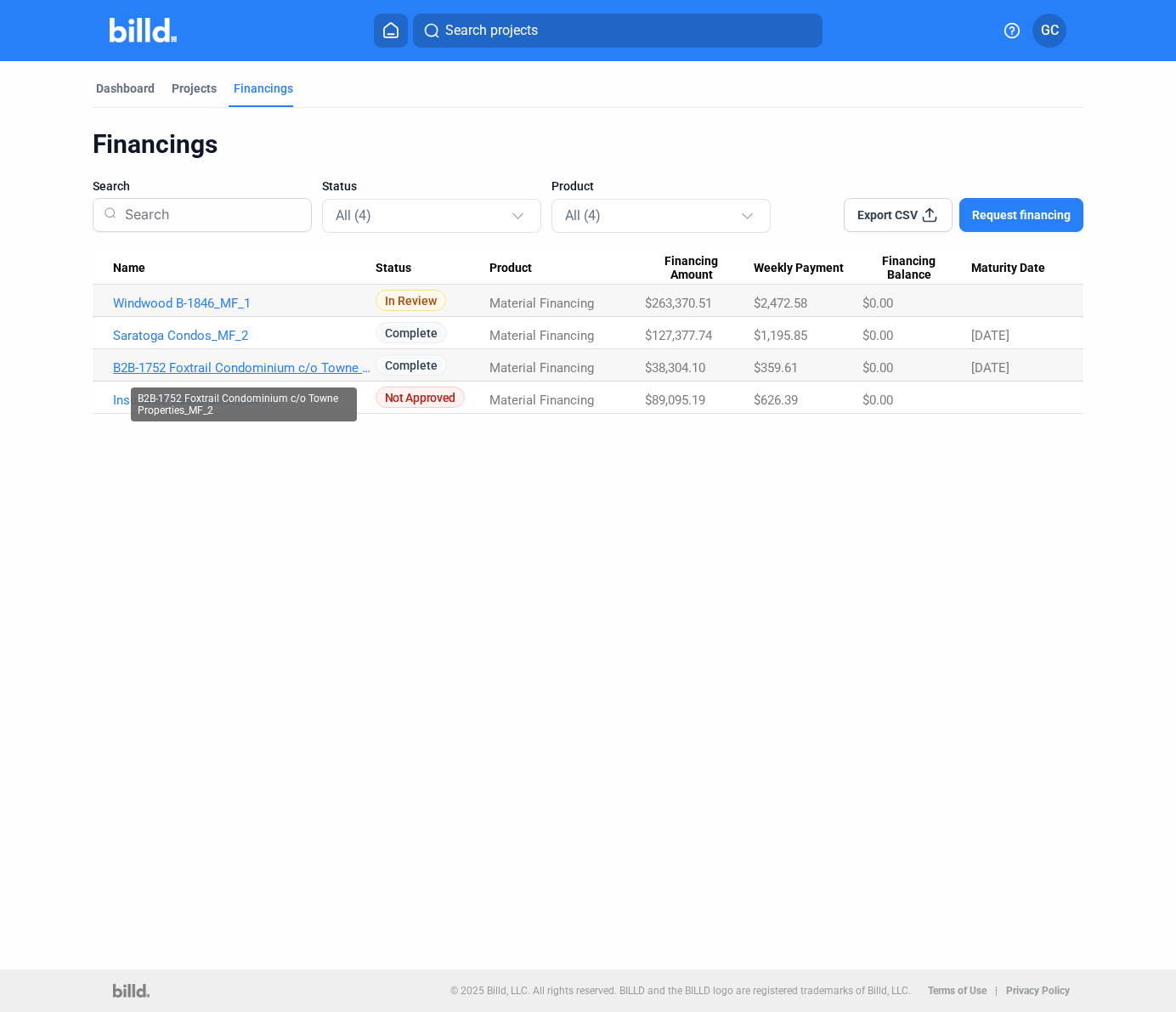
click at [266, 365] on link "B2B-1752 Foxtrail Condominium c/o Towne Properties_MF_2" at bounding box center [244, 368] width 262 height 15
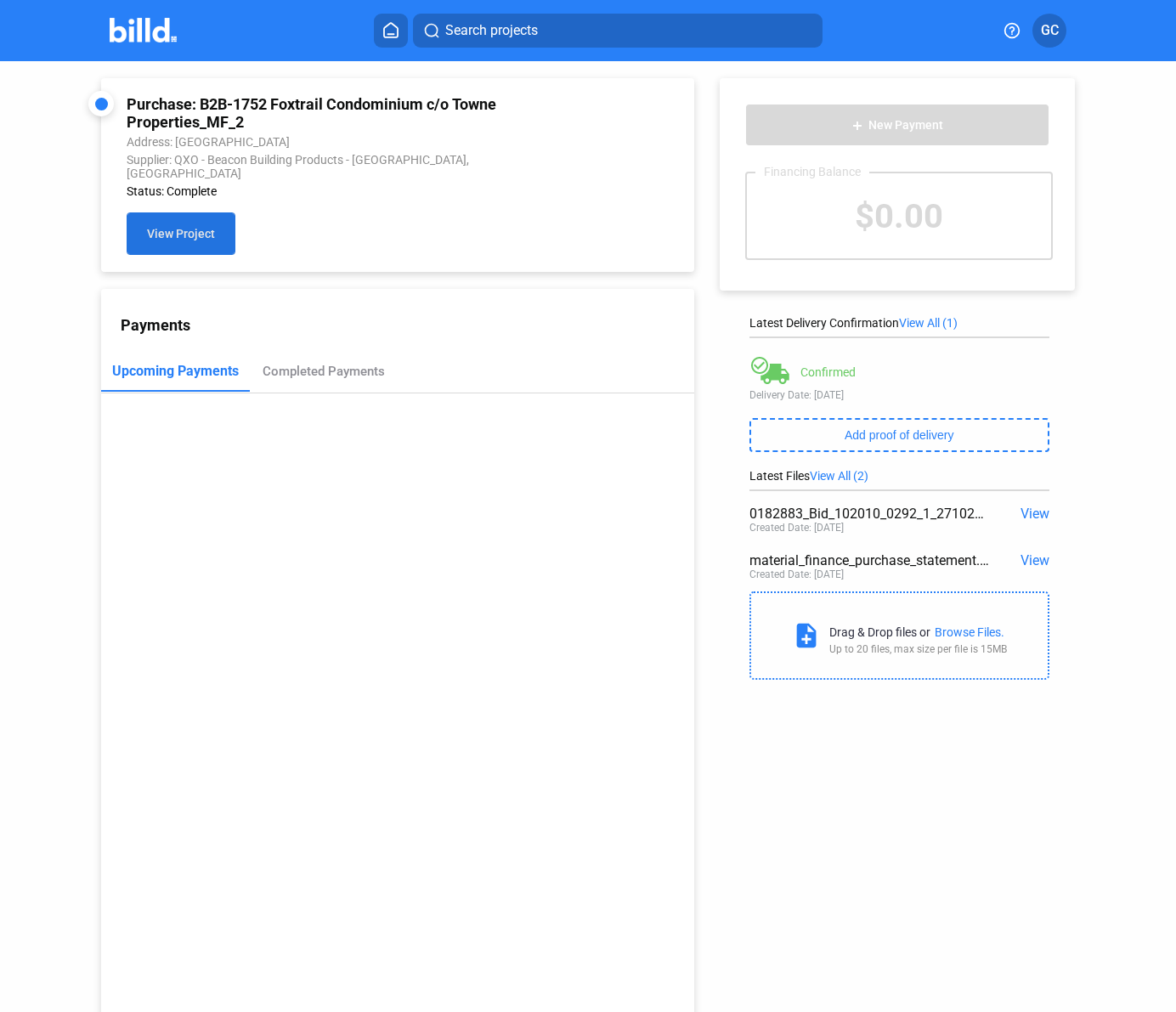
click at [207, 228] on span "View Project" at bounding box center [181, 234] width 68 height 13
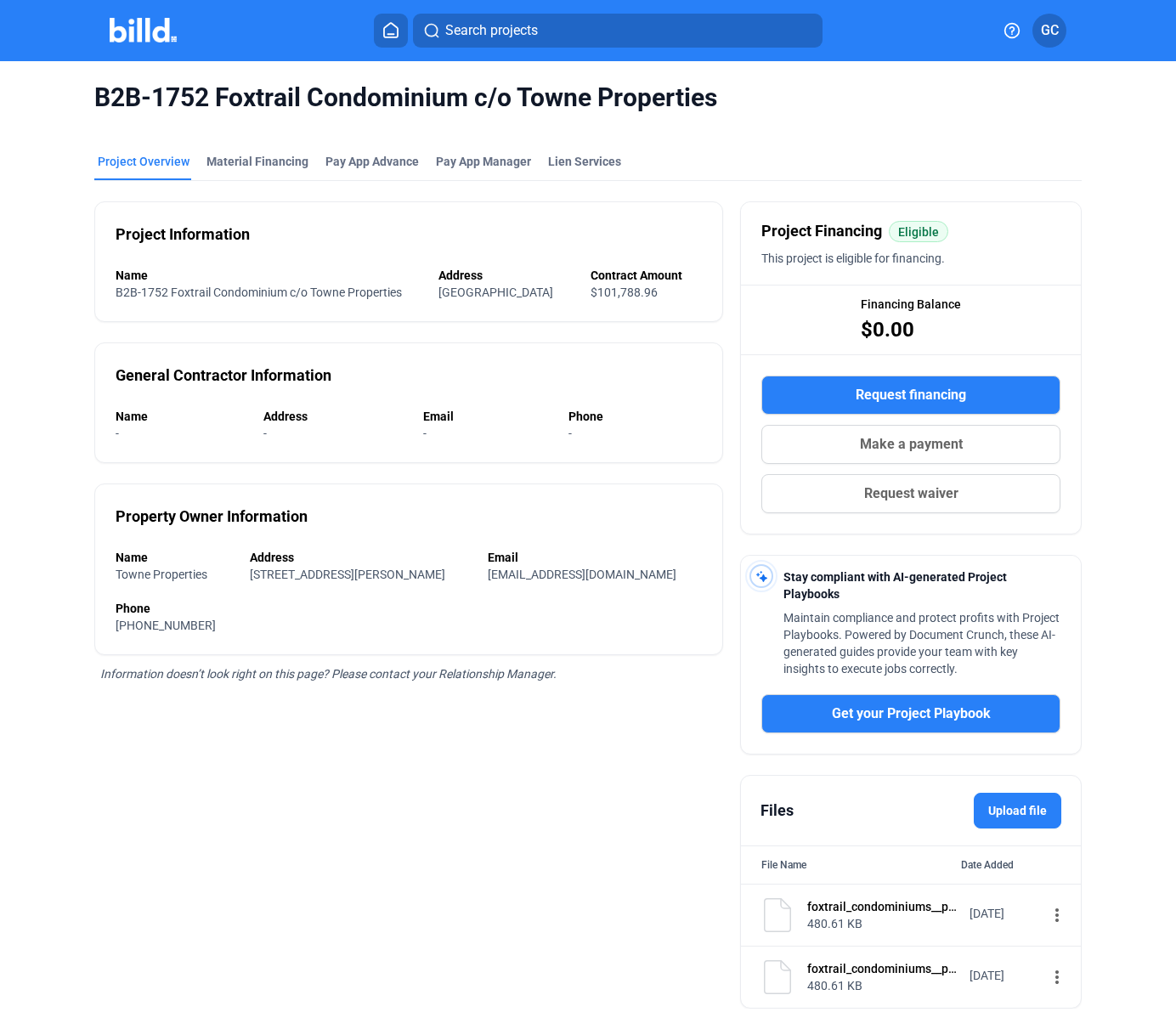
scroll to position [61, 0]
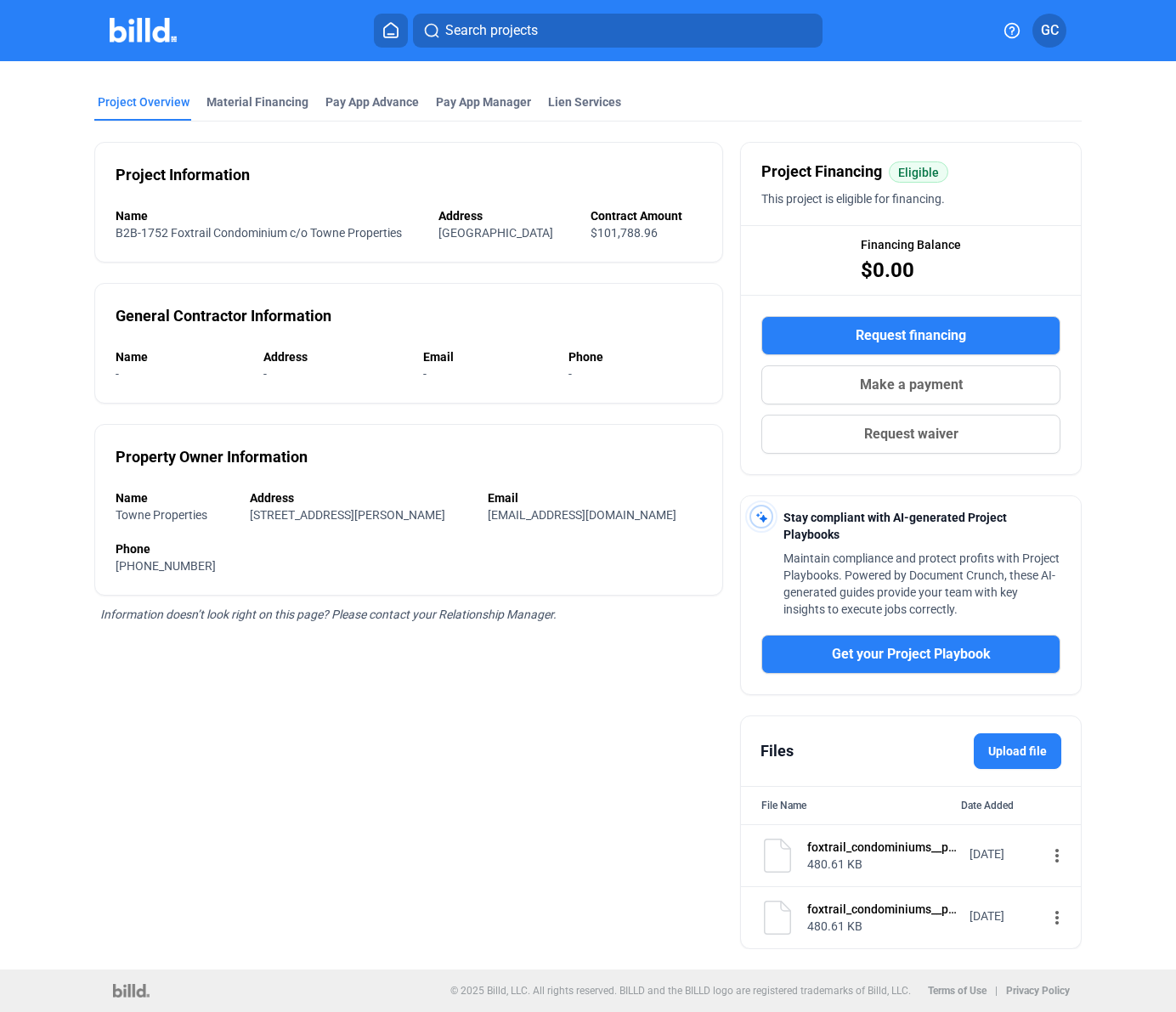
click at [748, 768] on div "Files Upload file" at bounding box center [911, 751] width 340 height 70
